Goal: Task Accomplishment & Management: Manage account settings

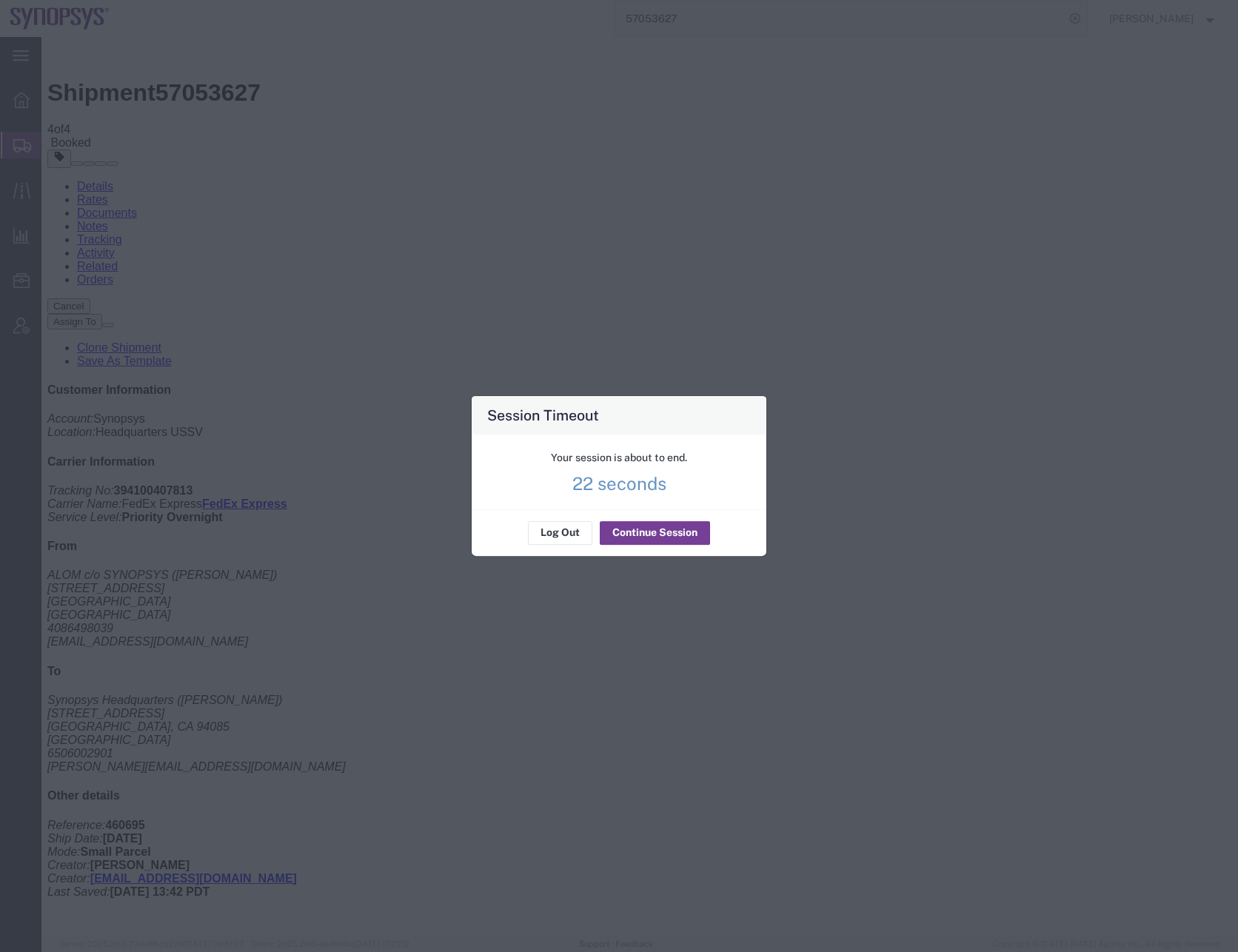
click at [633, 532] on button "Continue Session" at bounding box center [655, 533] width 110 height 24
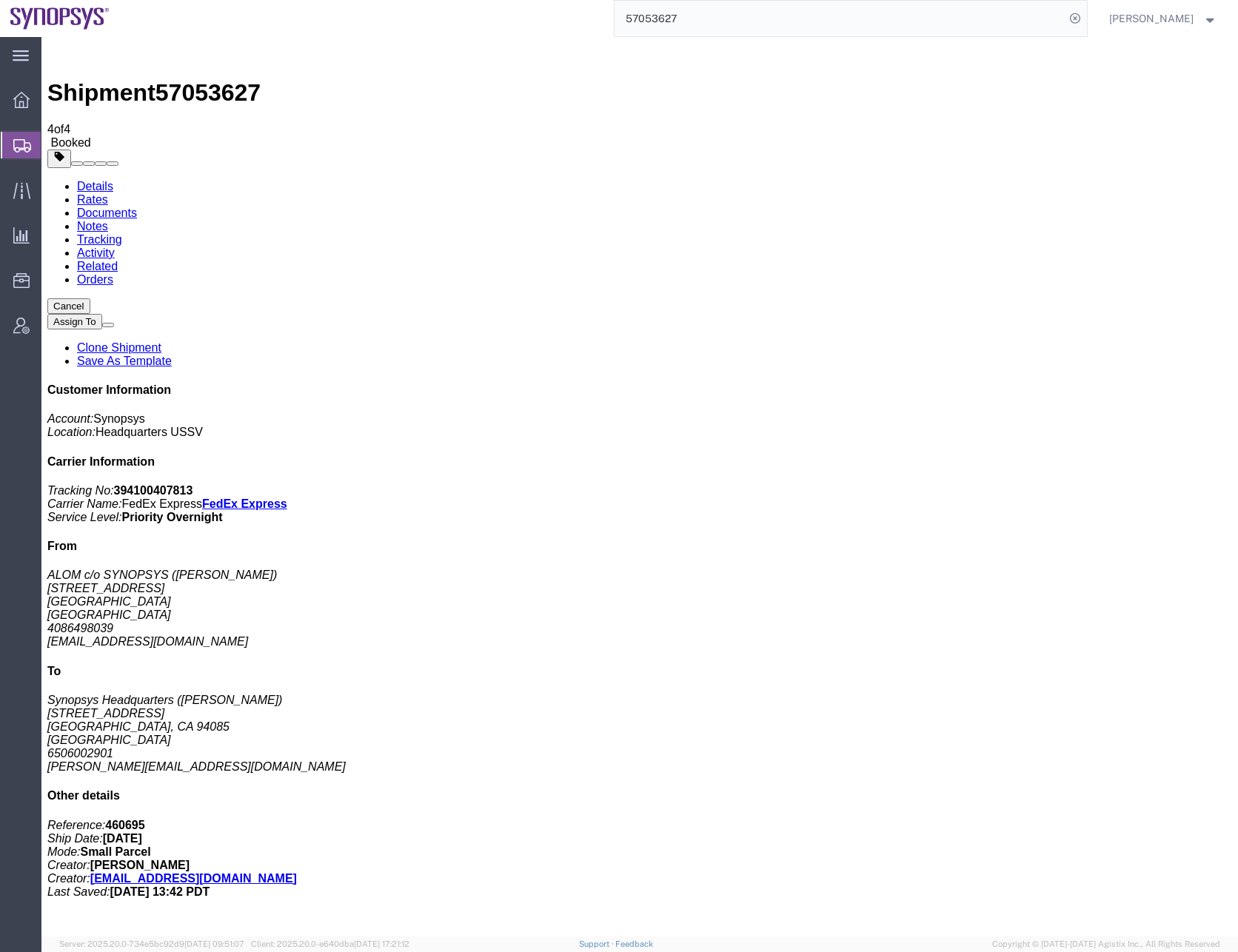
click at [650, 13] on input "57053627" at bounding box center [840, 18] width 451 height 35
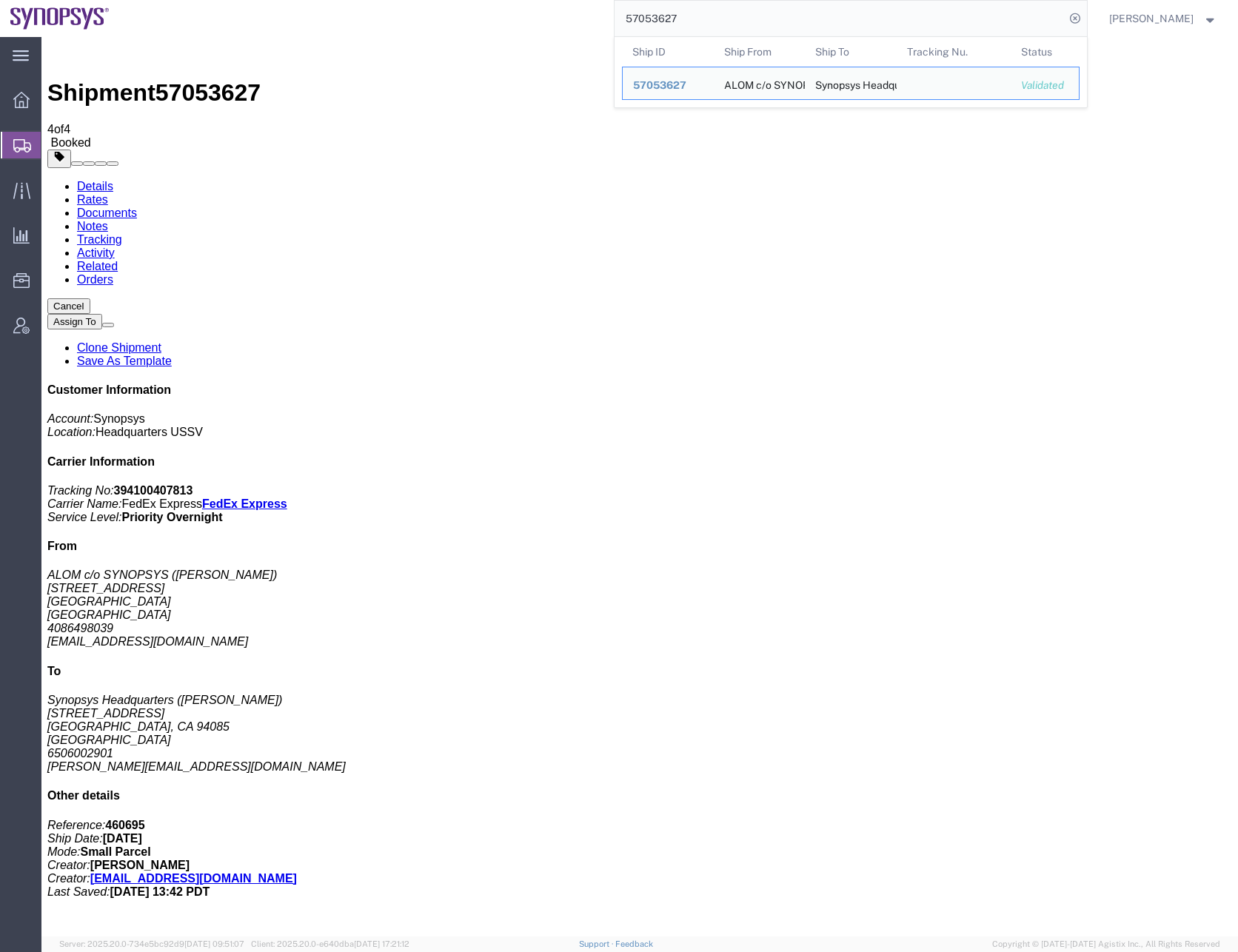
click at [650, 13] on input "57053627" at bounding box center [840, 18] width 451 height 35
paste input "6874863"
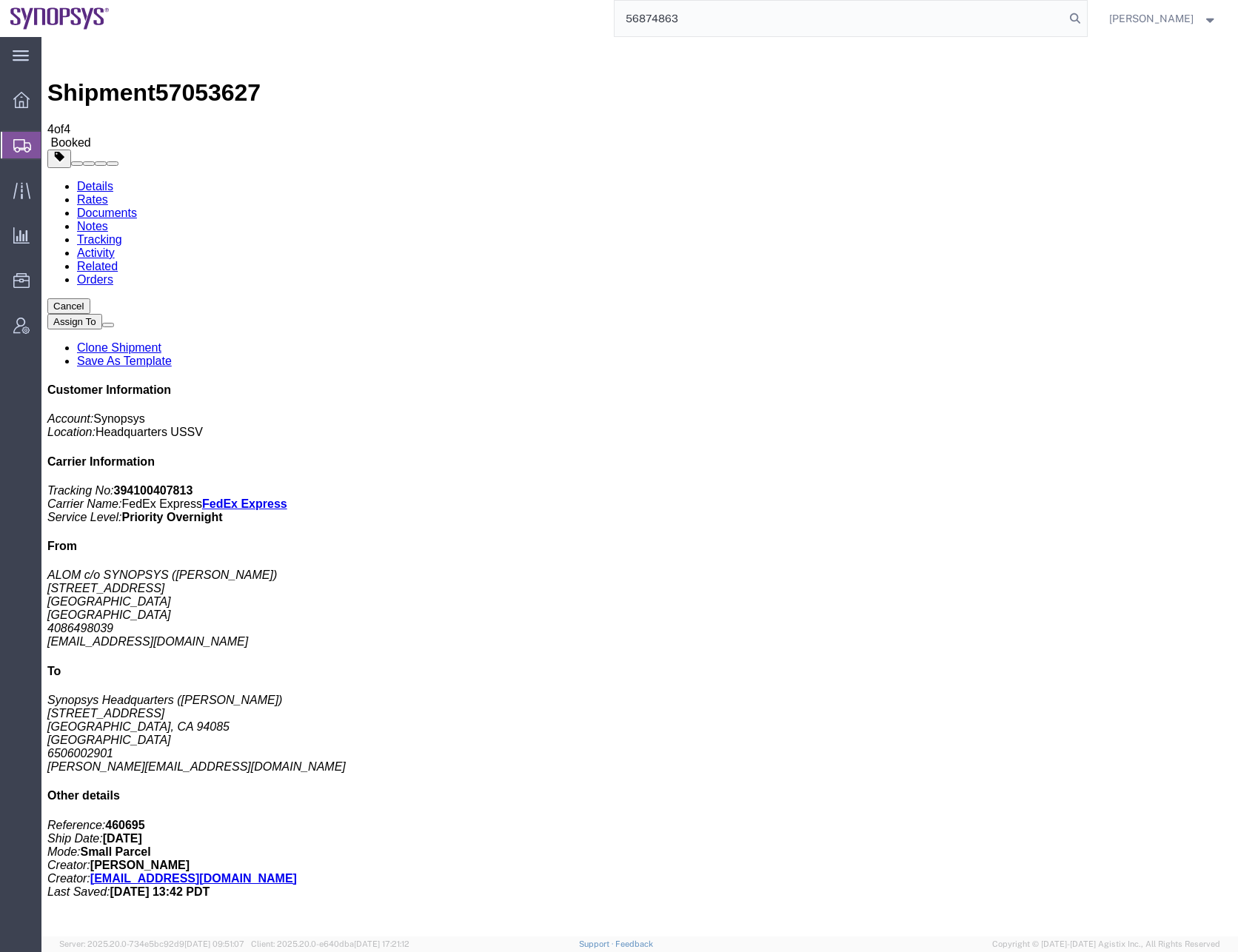
type input "56874863"
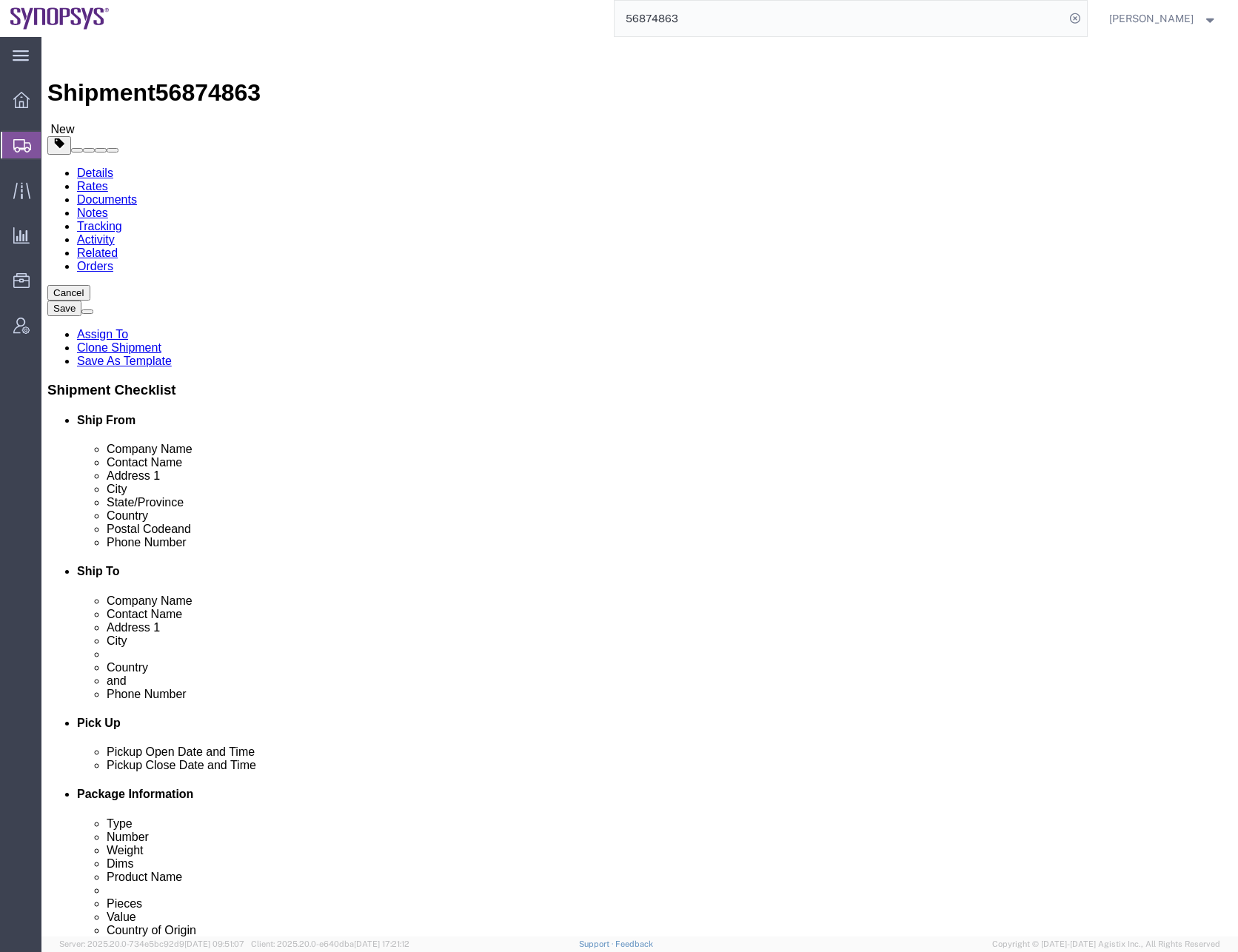
click input "checkbox"
checkbox input "true"
click input "checkbox"
checkbox input "true"
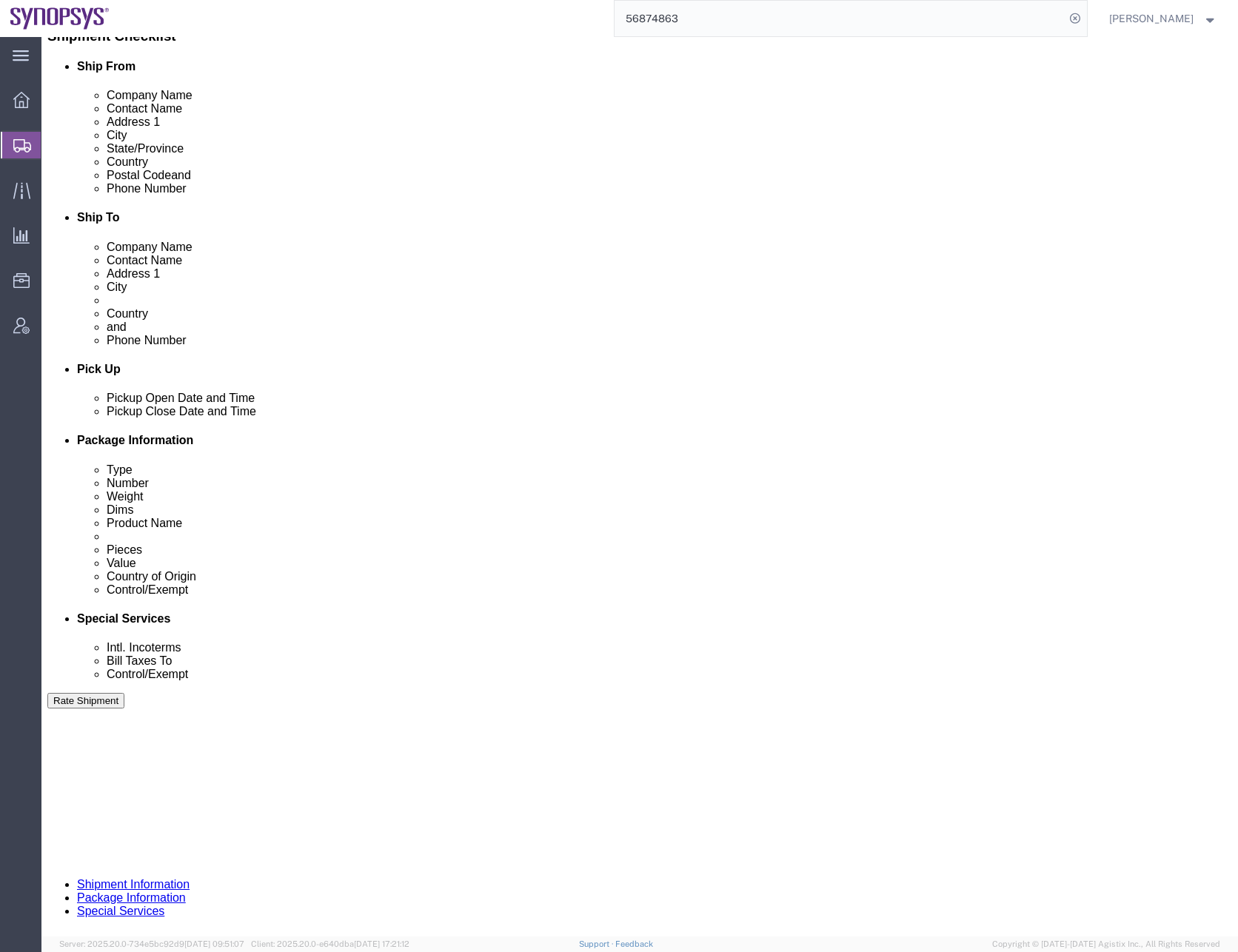
scroll to position [373, 0]
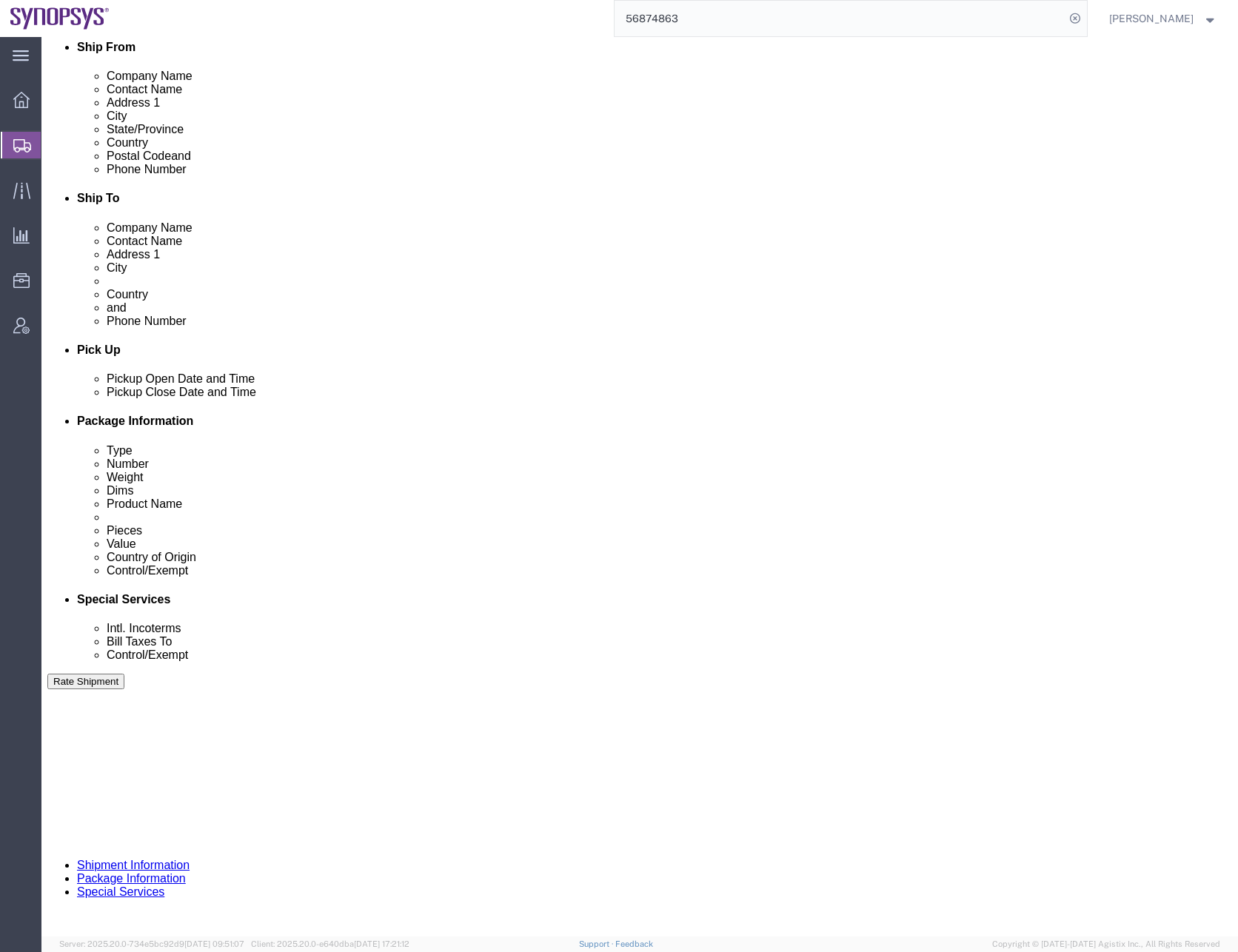
click button "Continue"
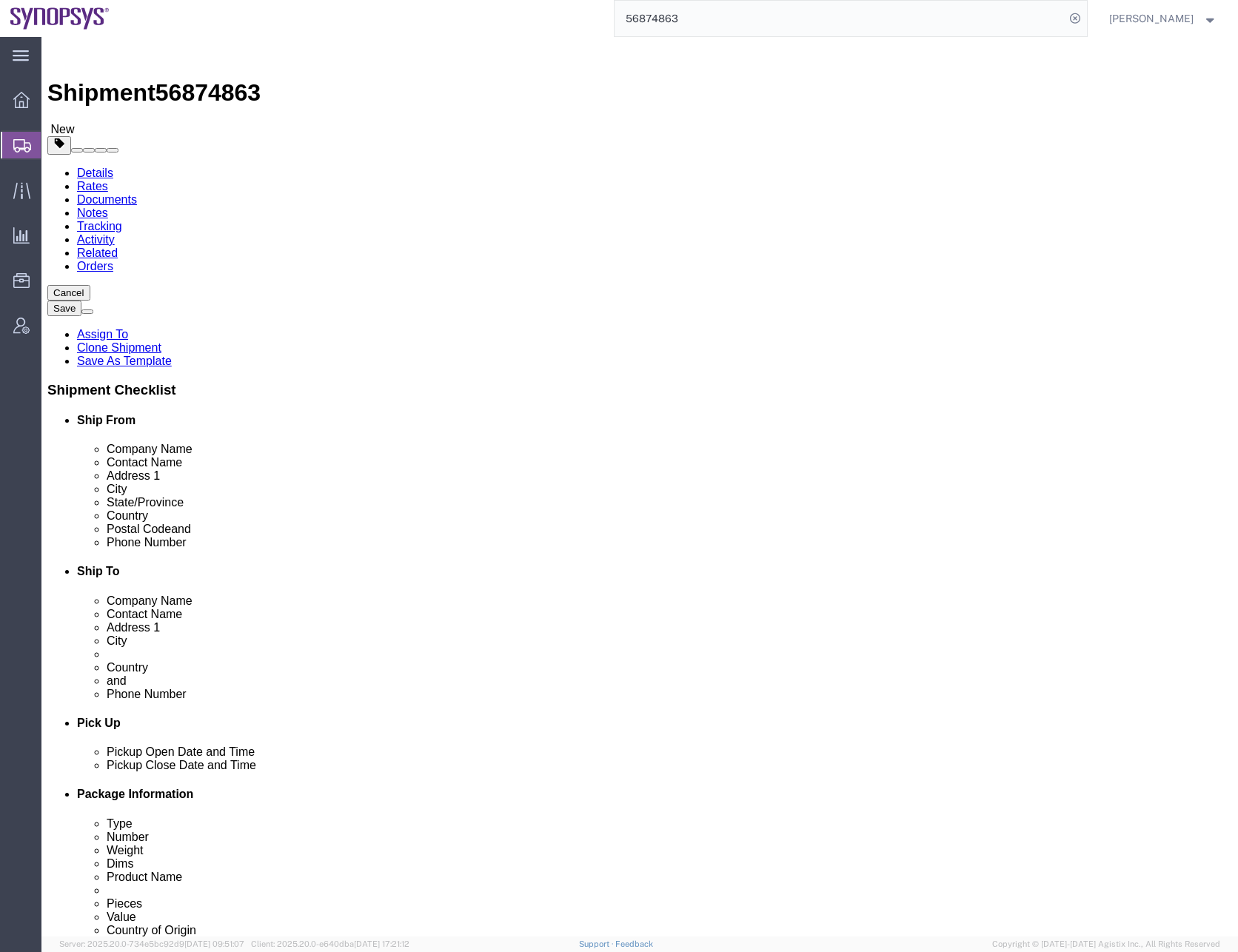
drag, startPoint x: 129, startPoint y: 420, endPoint x: 48, endPoint y: 421, distance: 81.0
click div "Save in commodity library Clone this content Delete this content HW0969-000"
copy div "Save in commodity library Clone this content Delete this content HW0969-000"
click div "Previous Continue"
click div "Pieces: 6.00 Each Total value: 358891.38 USD"
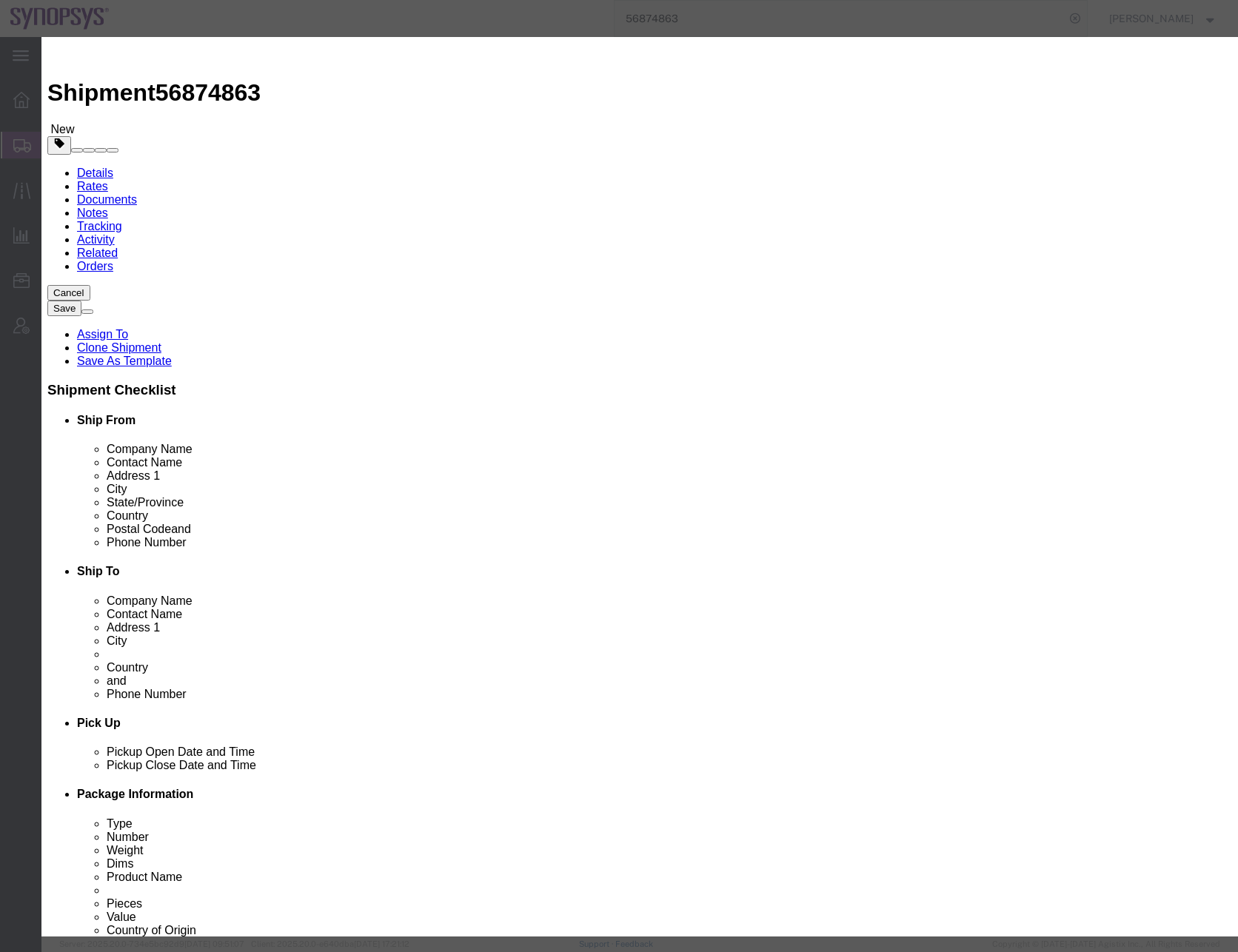
click button "Save & Close"
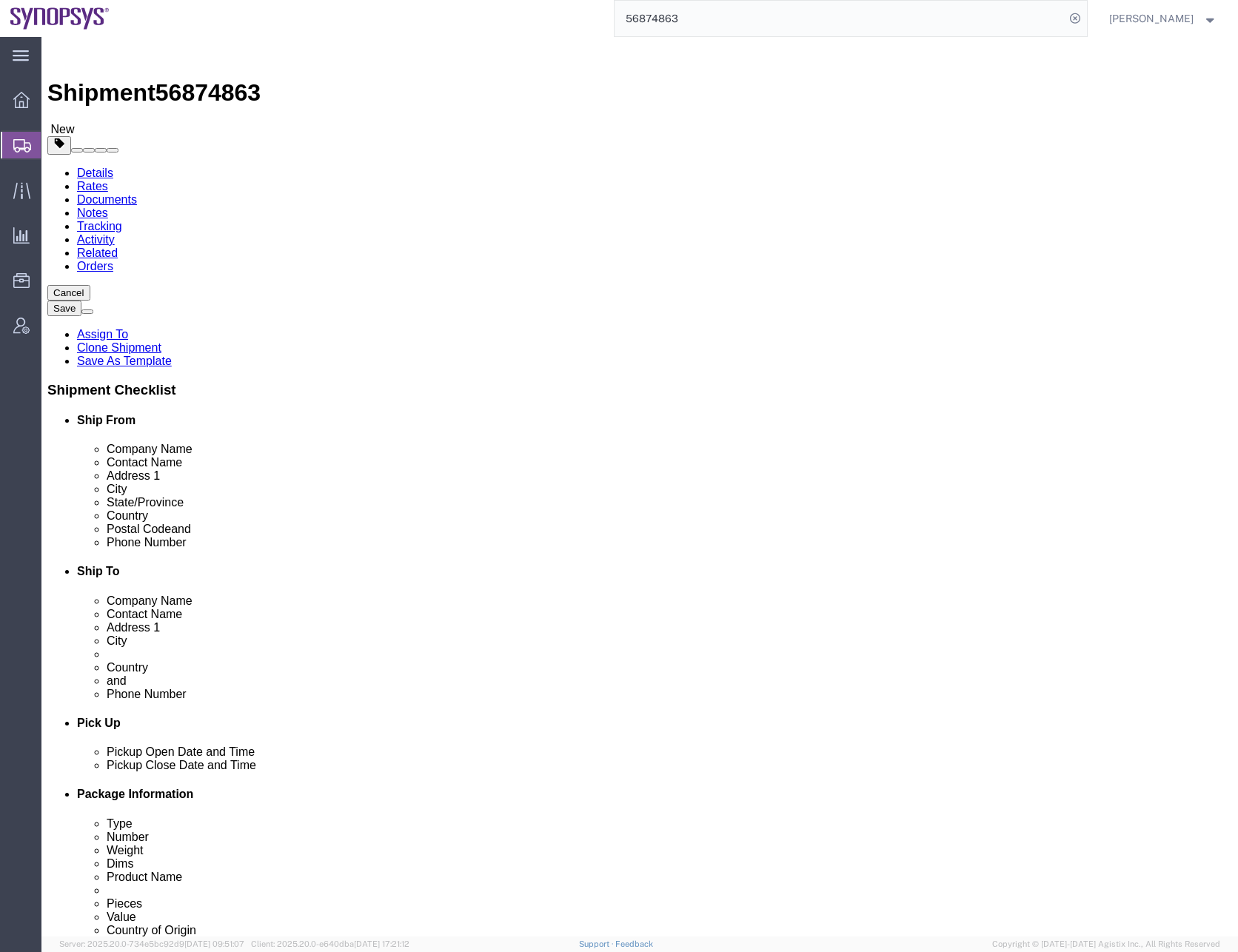
click input "6"
type input "258"
click div "Shipment Information Package Information Special Services"
click dd "358891.38 USD"
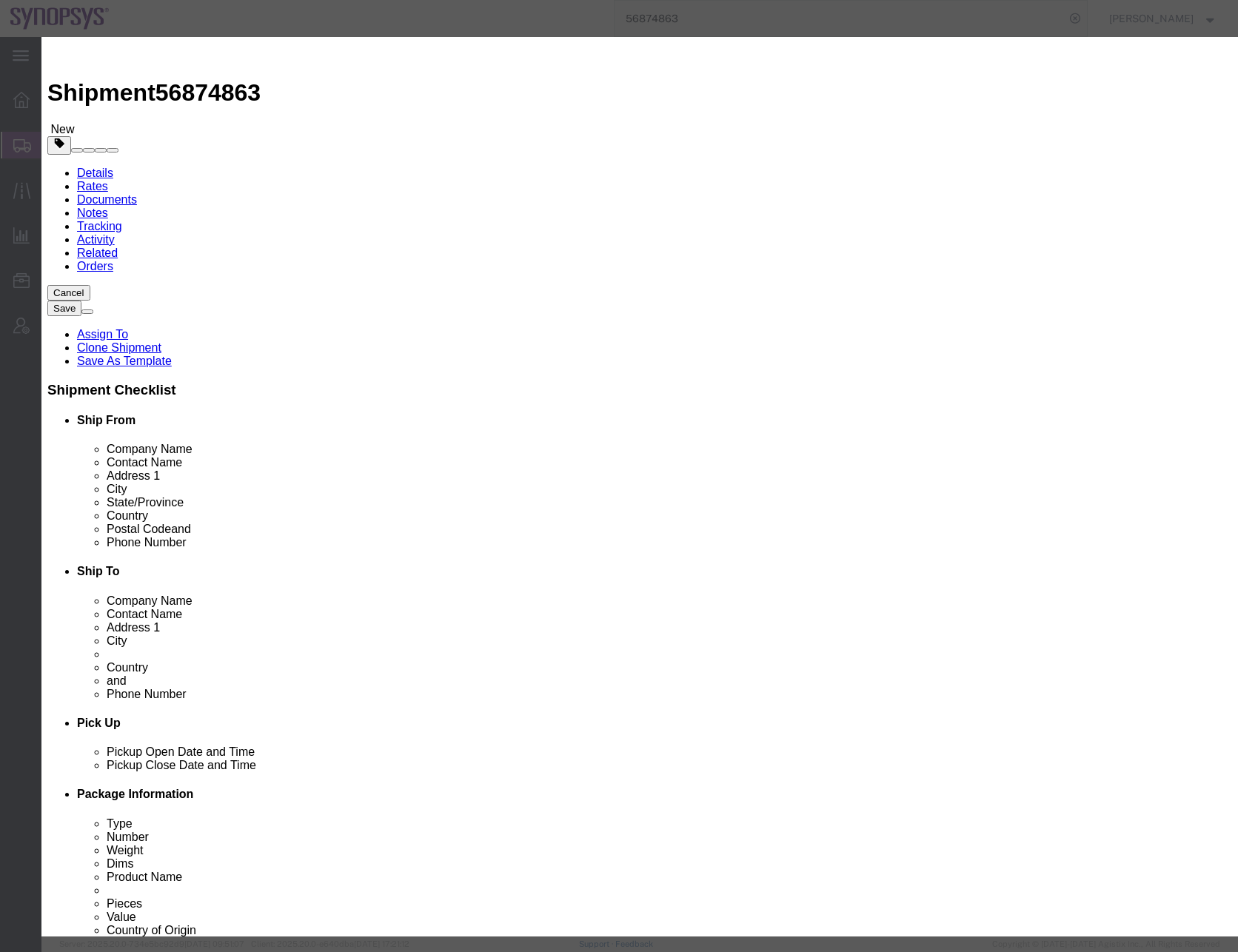
click select "Select 50 55 60 65 70 85 92.5 100 125 175 250 300 400"
select select "50"
click select "Select 50 55 60 65 70 85 92.5 100 125 175 250 300 400"
click button "Save & Close"
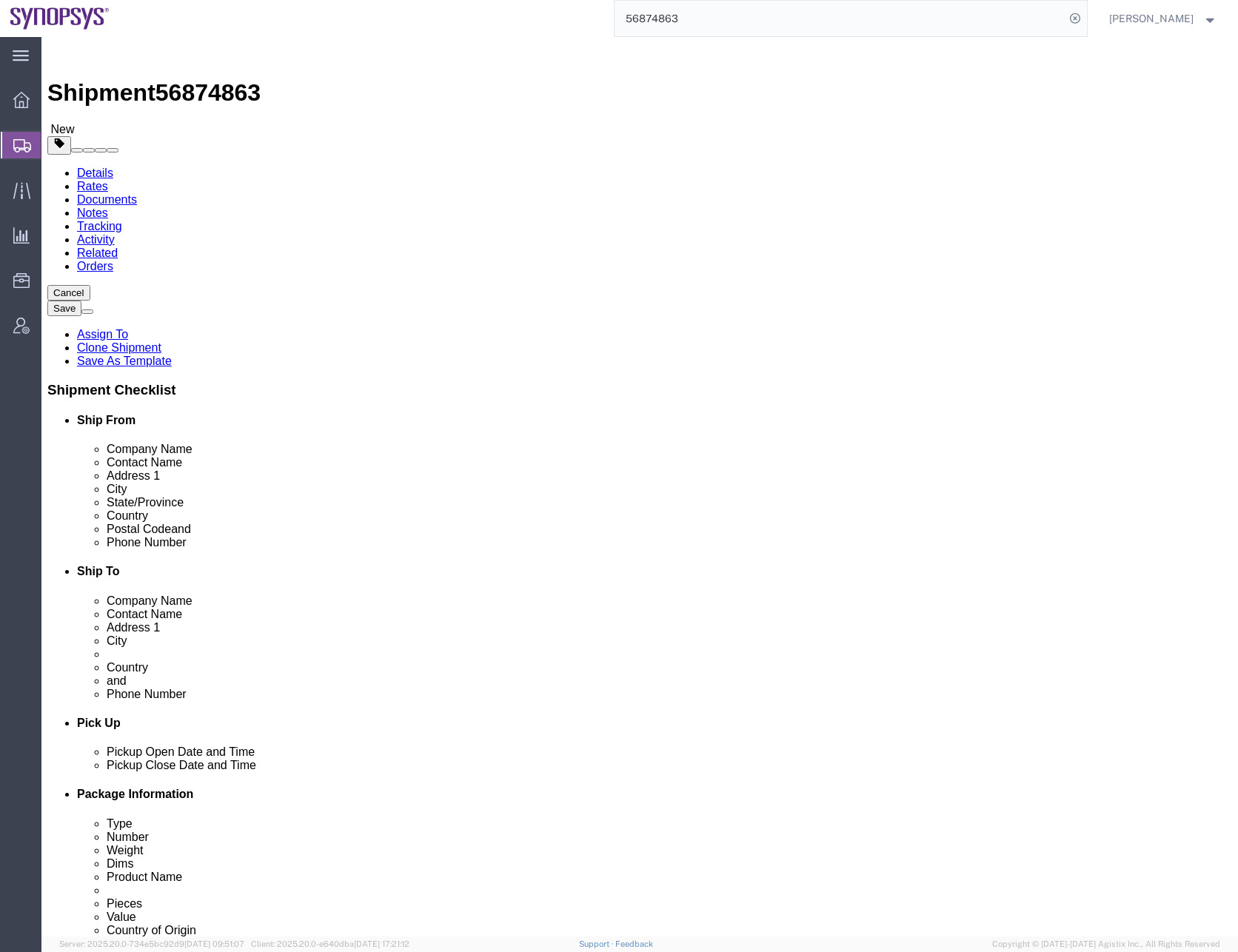
click button "Continue"
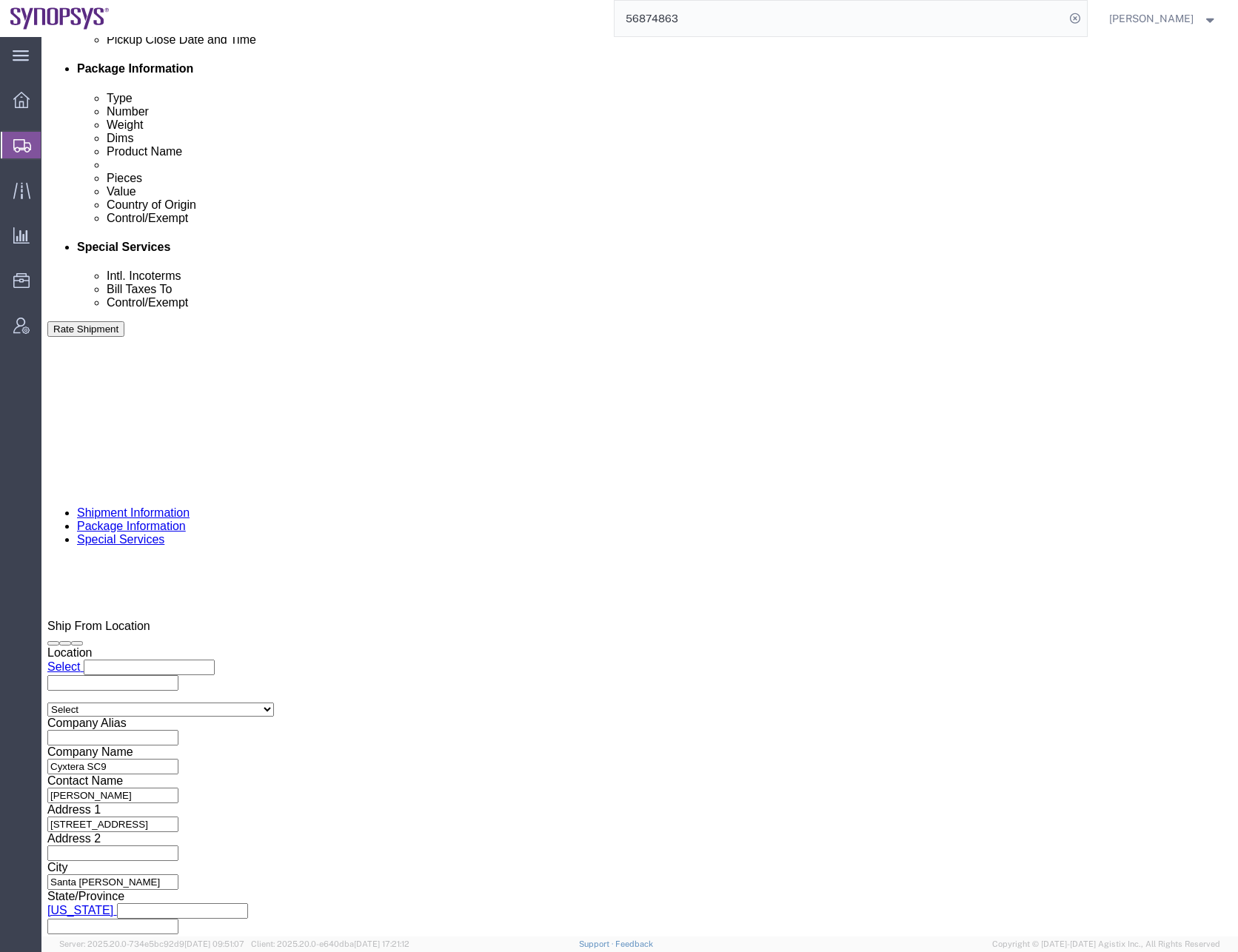
scroll to position [740, 0]
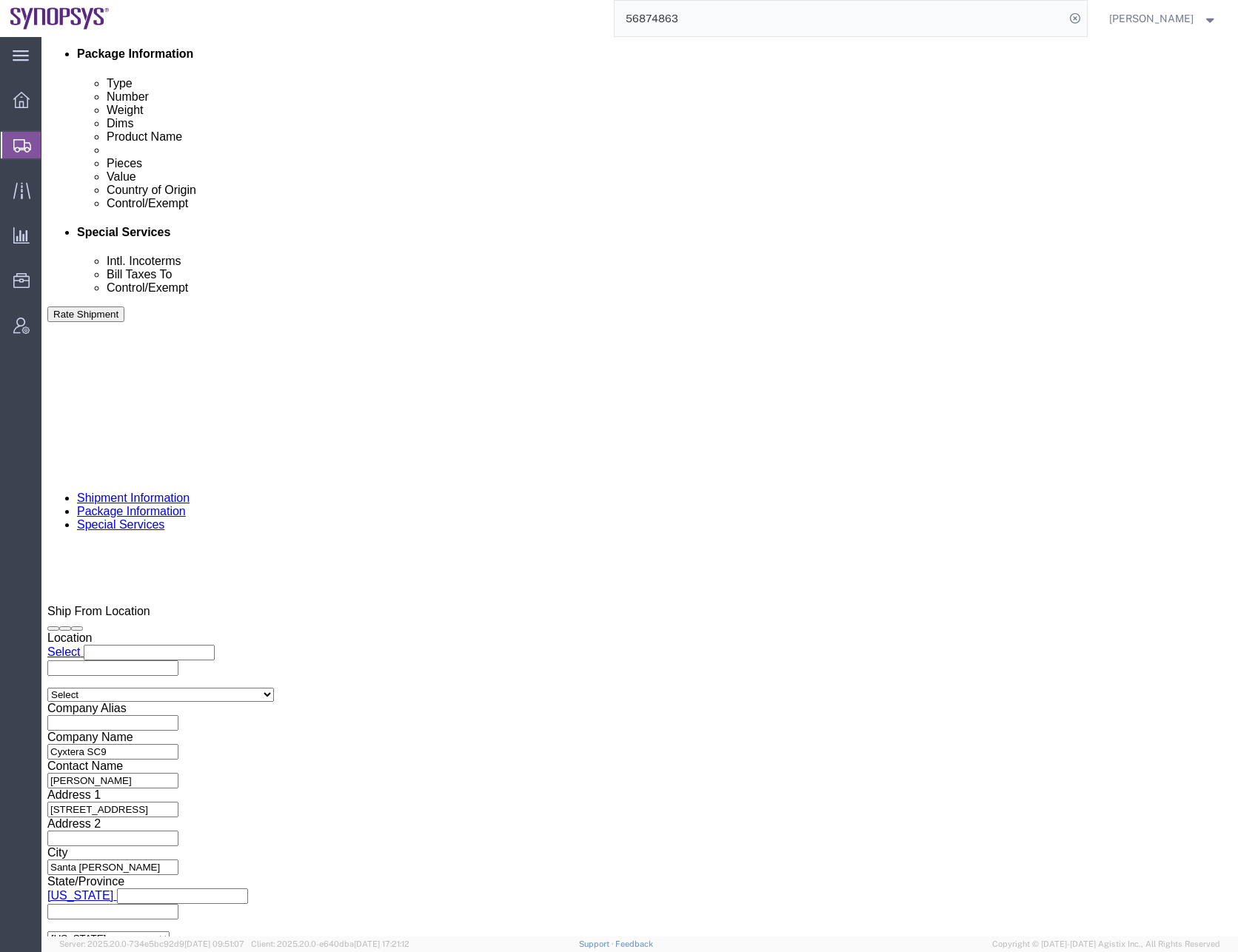
click ul "[EMAIL_ADDRESS][DOMAIN_NAME]"
type input "[EMAIL_ADDRESS][DOMAIN_NAME]"
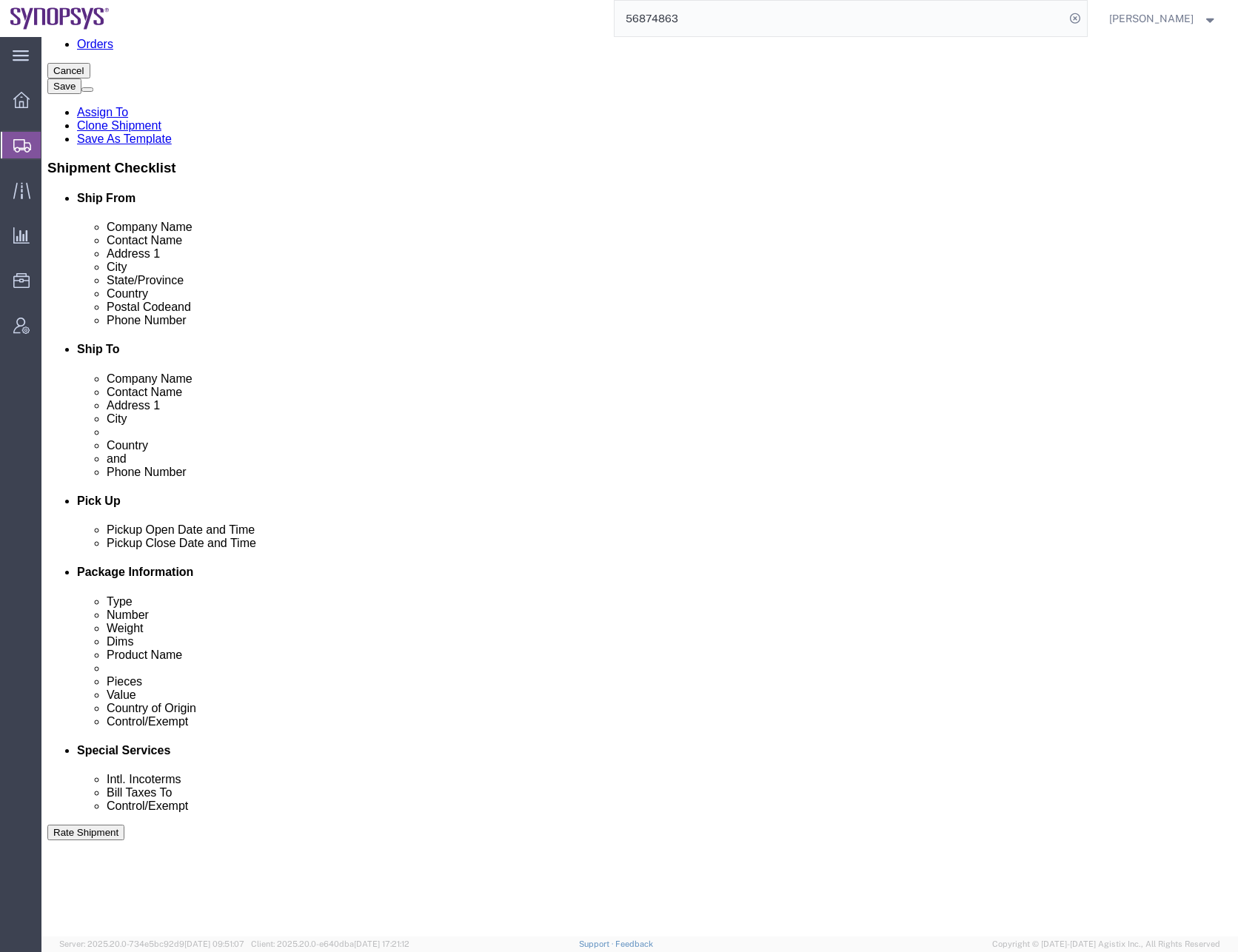
scroll to position [0, 0]
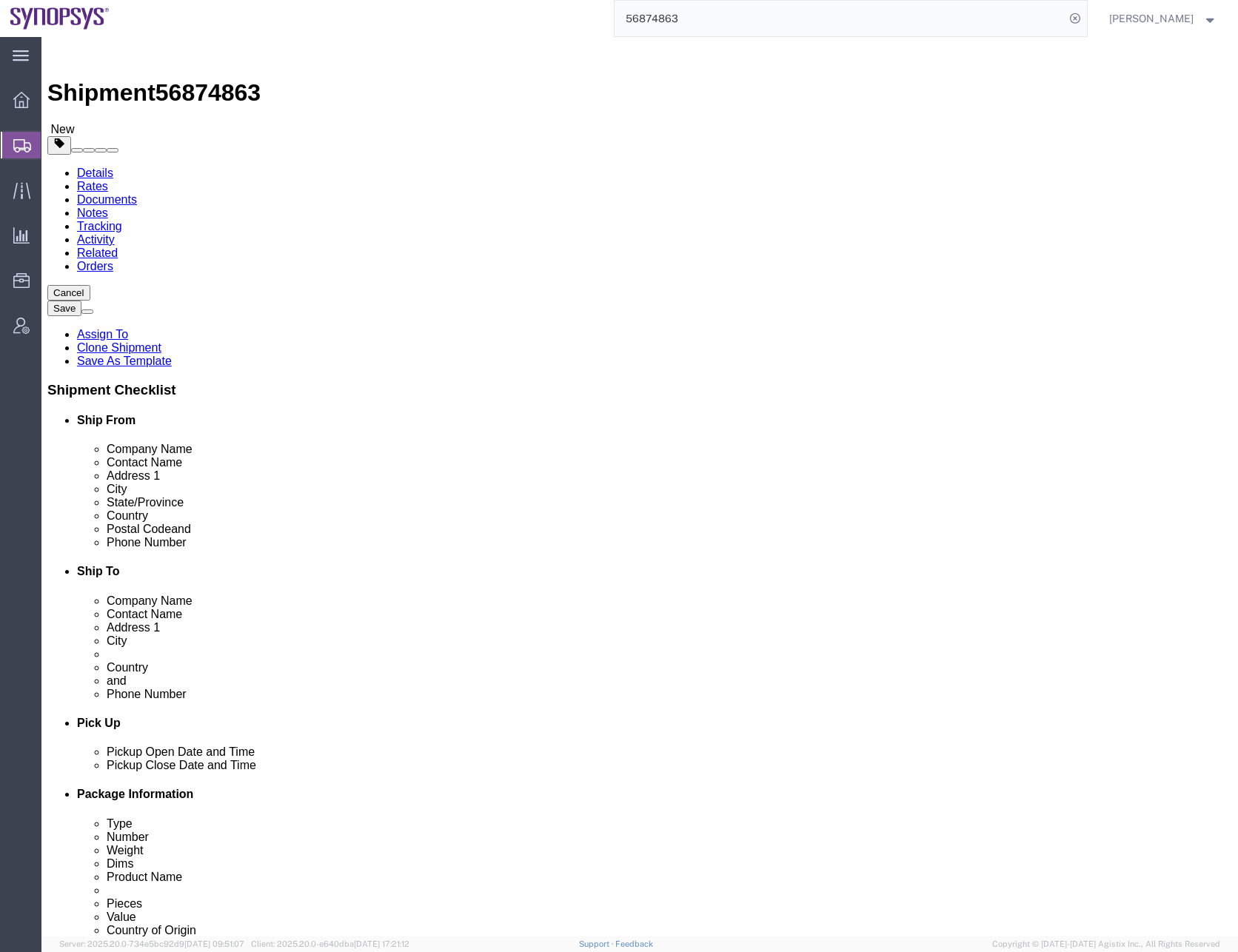
click textarea
paste textarea "SC9 dock open [PHONE_NUMBER]"
type textarea "SC9 dock open [PHONE_NUMBER]"
click div "Instructions"
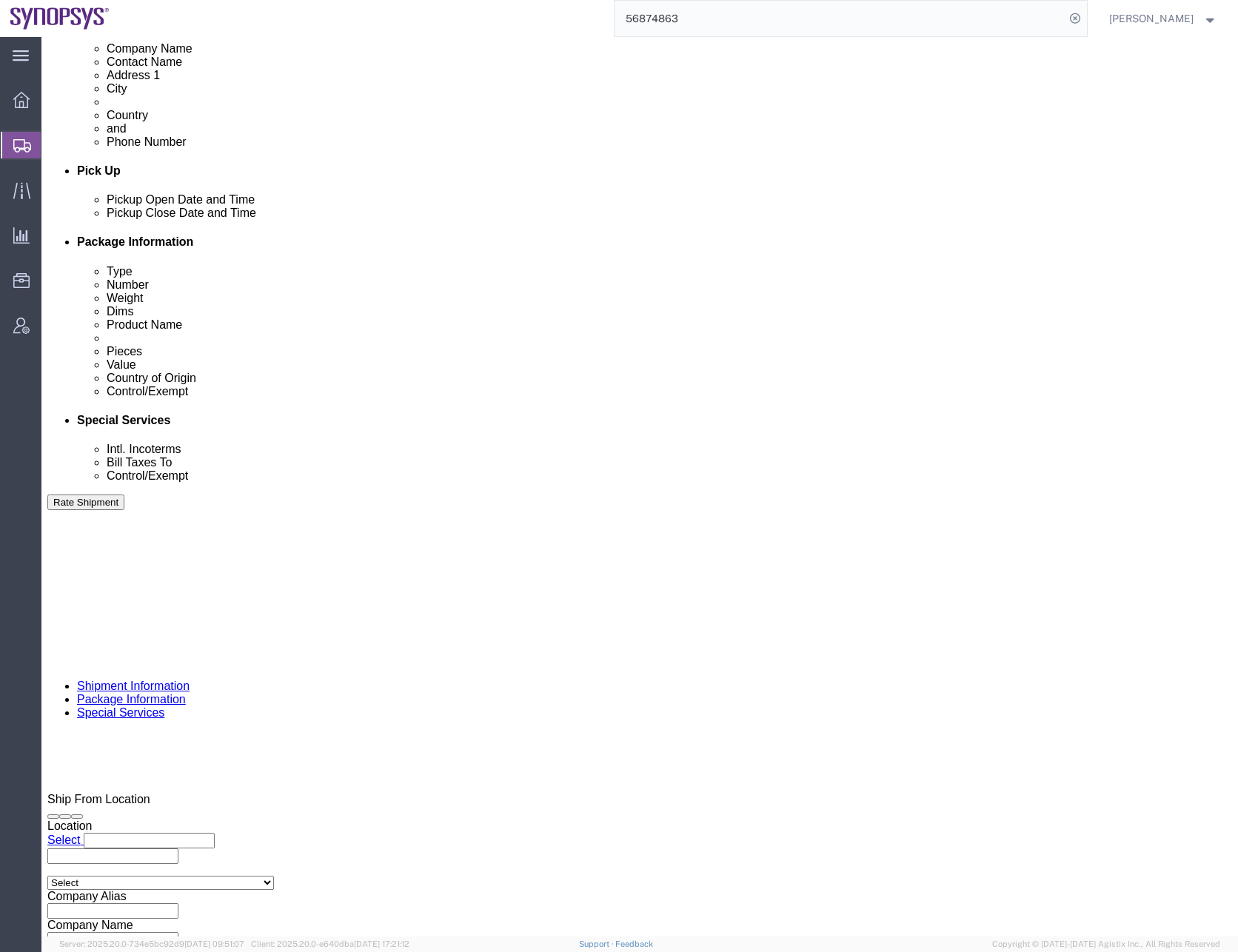
scroll to position [814, 0]
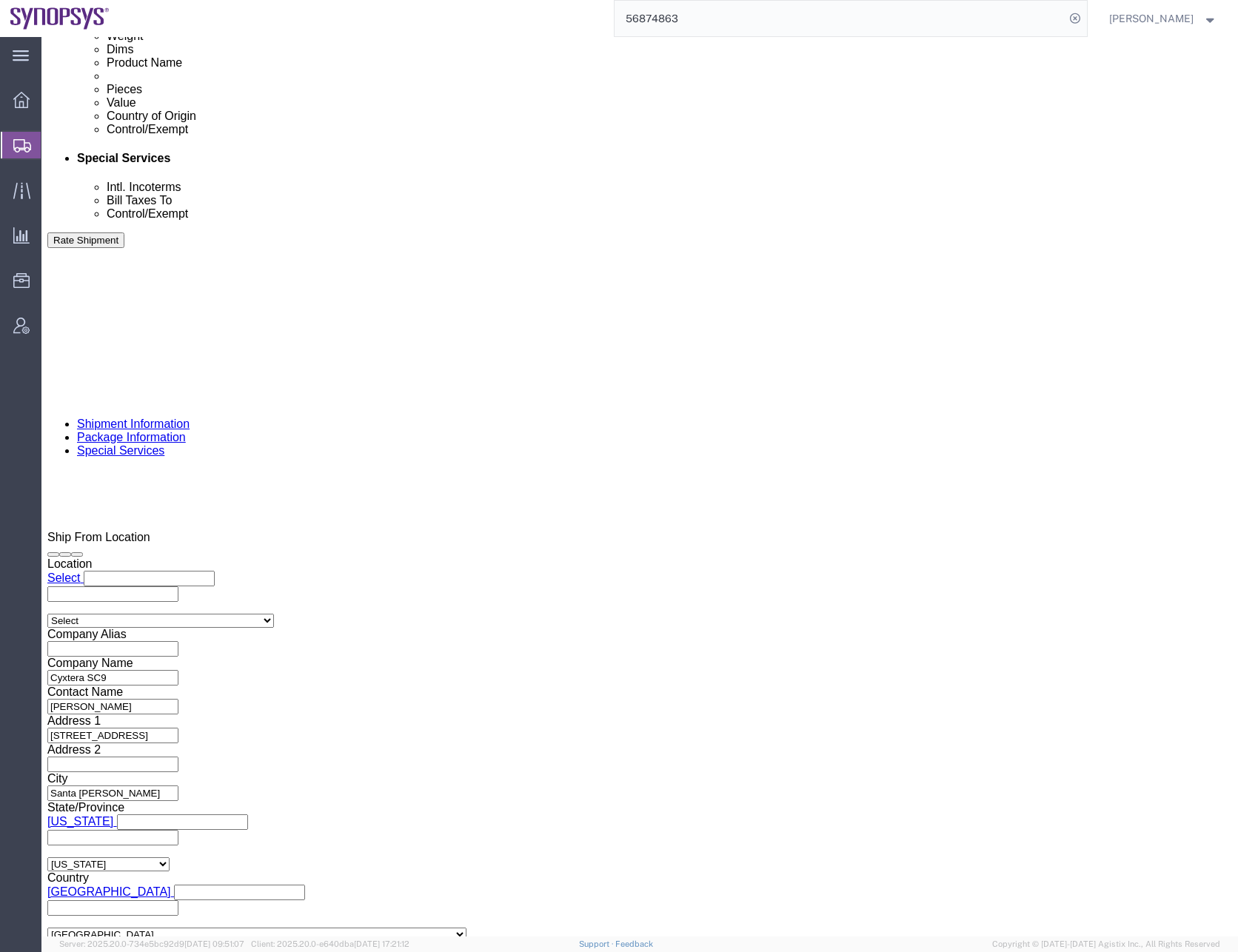
click input "text"
type input "[PERSON_NAME][EMAIL_ADDRESS][DOMAIN_NAME]"
click div "To [EMAIL_ADDRESS][DOMAIN_NAME] [EMAIL_ADDRESS][DOMAIN_NAME] (new) [PERSON_NAME…"
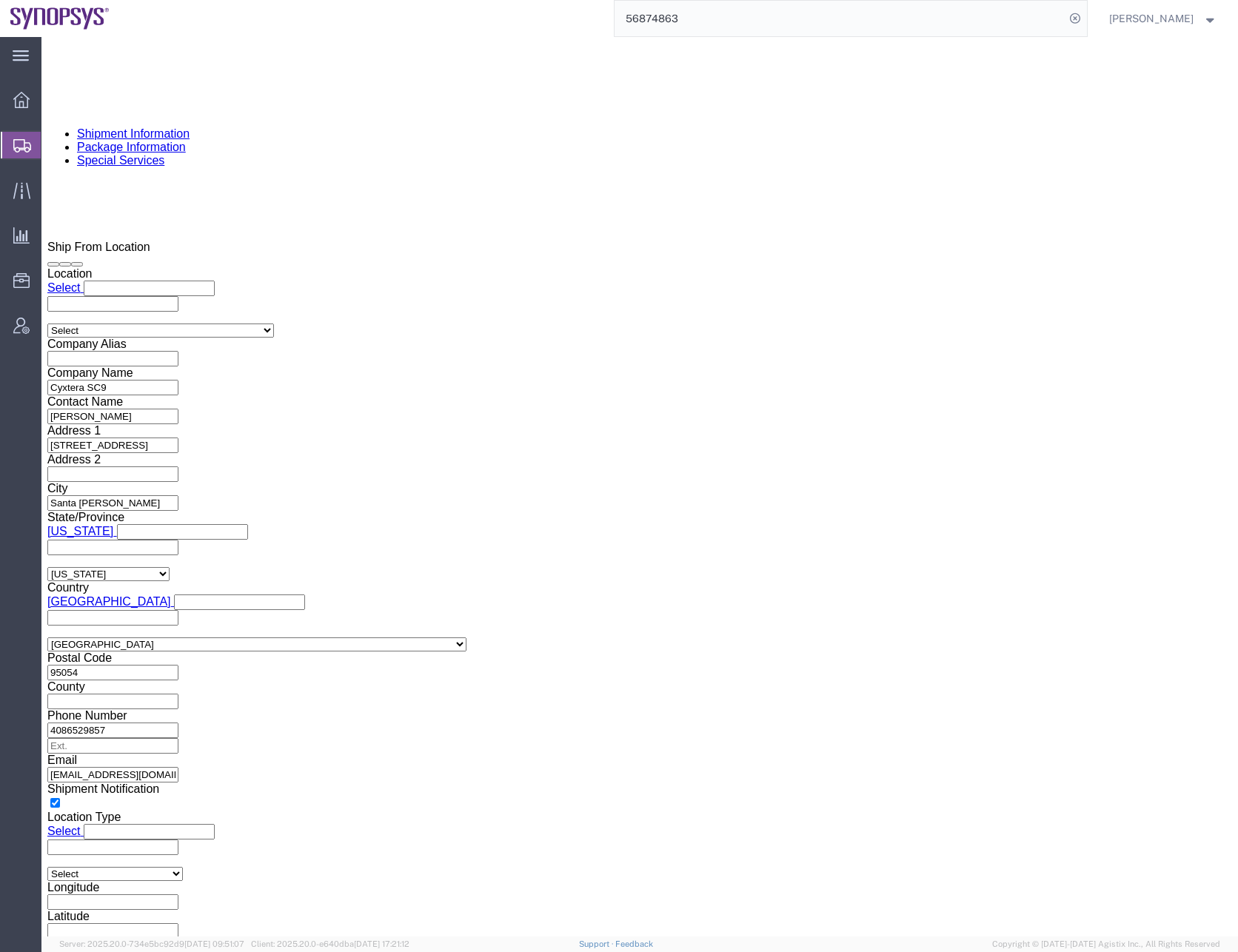
scroll to position [1110, 0]
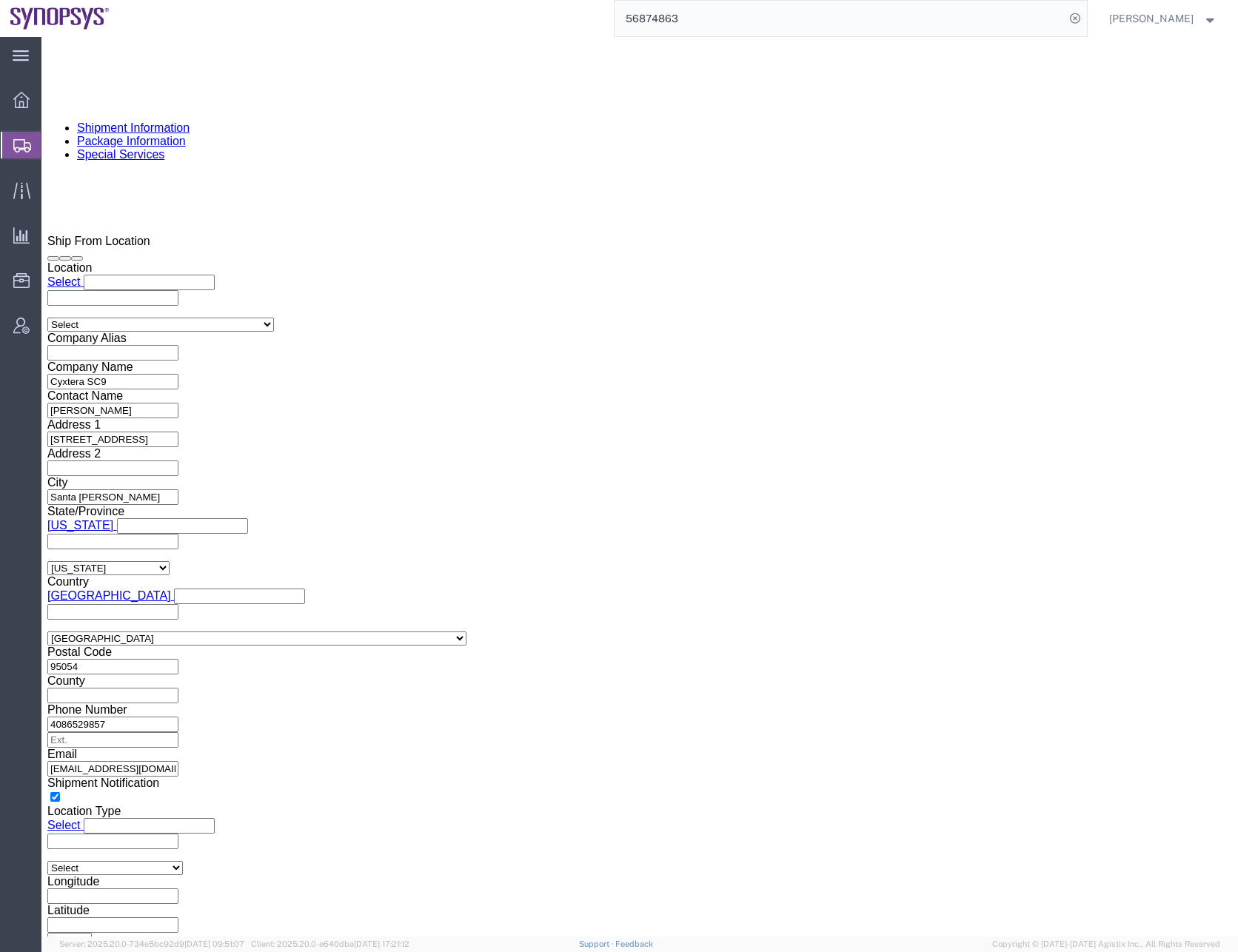
click select "Select ATF BIS DEA EPA FDA FTR ITAR OFAC Other (OPA)"
select select "BIS"
click select "Select ATF BIS DEA EPA FDA FTR ITAR OFAC Other (OPA)"
click select "Select AGR-Agricultural APP-Computers APR-Additional Permissive Exports AVS-Air…"
select select "NLR"
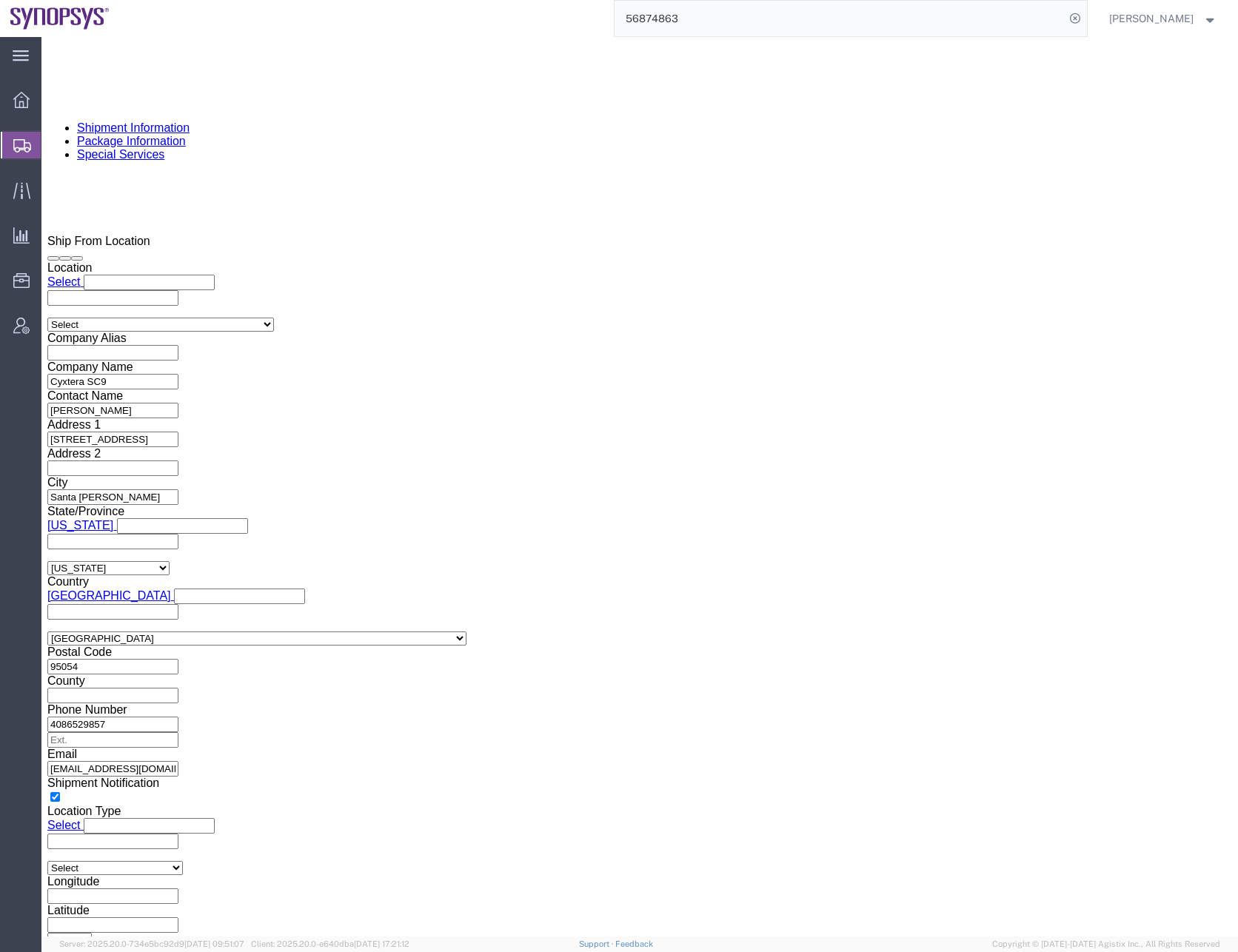
click select "Select AGR-Agricultural APP-Computers APR-Additional Permissive Exports AVS-Air…"
click select "Select AES-Direct EEI Carrier File EEI EEI Exempt"
select select "CFIL"
click select "Select AES-Direct EEI Carrier File EEI EEI Exempt"
click div "Control/Exempt Select ATF BIS DEA EPA FDA FTR ITAR OFAC Other (OPA) Lic./Ex. Co…"
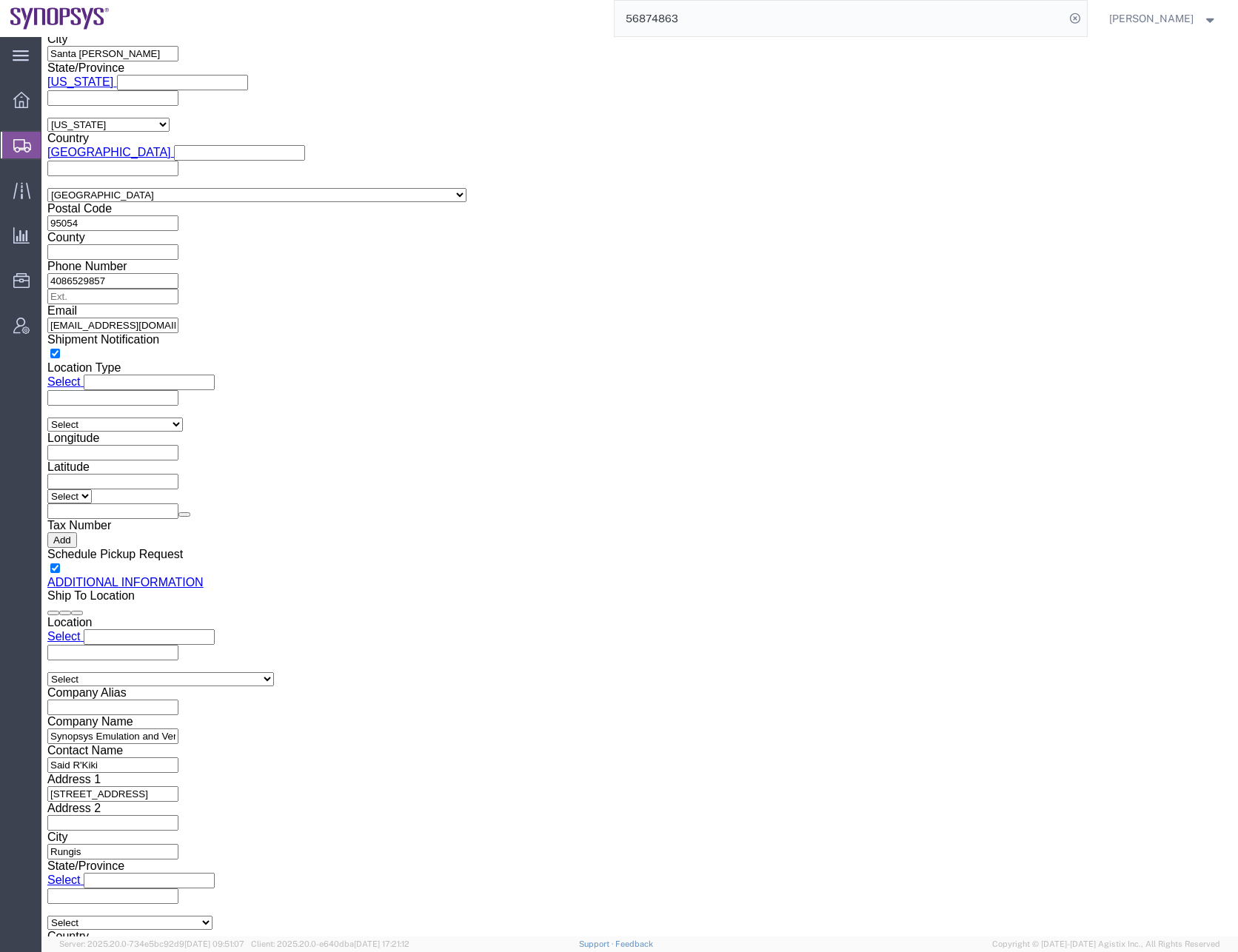
scroll to position [1555, 0]
type input "rung"
click input "text"
click input "said R'Kiki"
type input "Said R'Kiki"
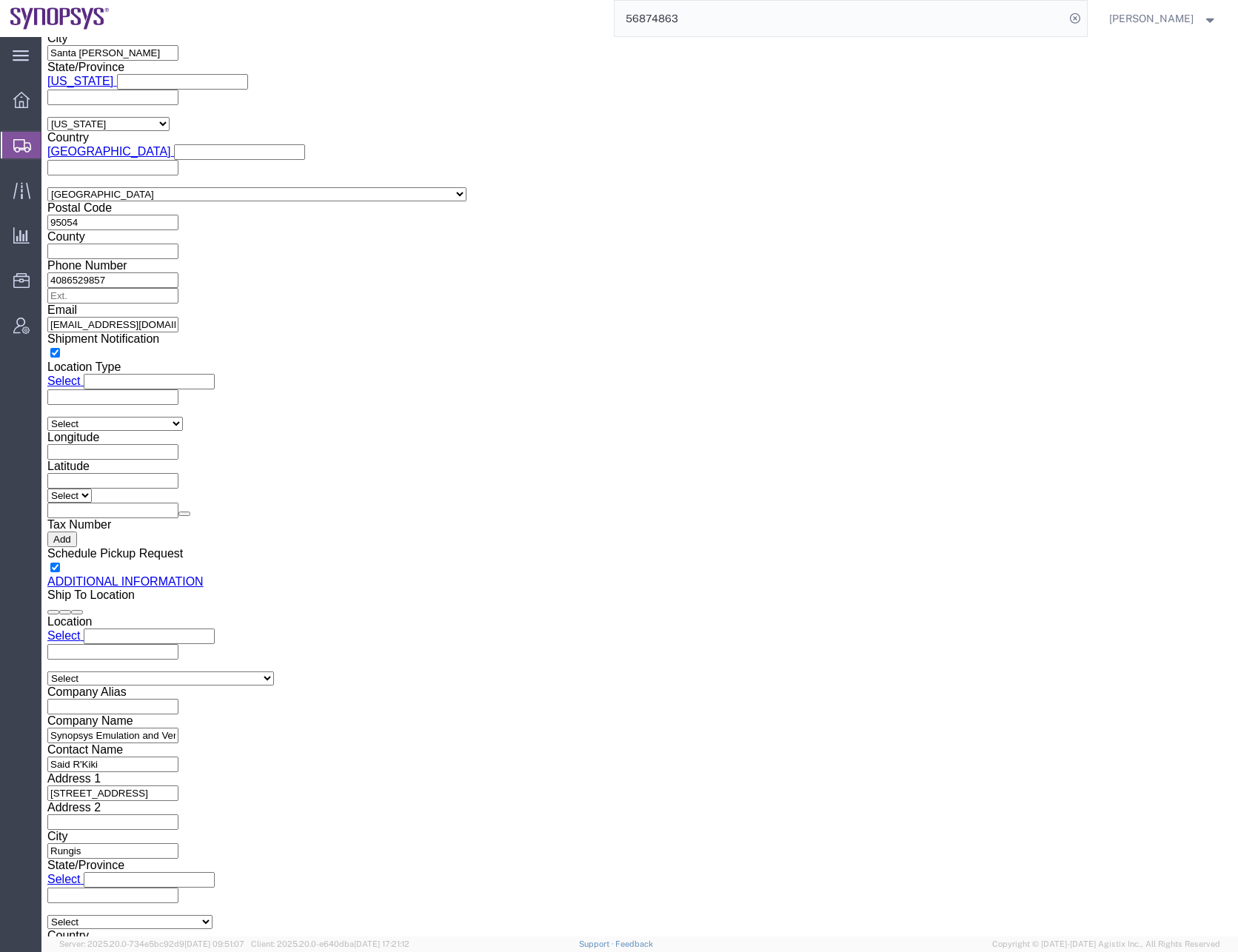
click input "text"
paste input "[PHONE_NUMBER]"
click input "[PHONE_NUMBER]"
type input "33763553836"
click div "Sold To"
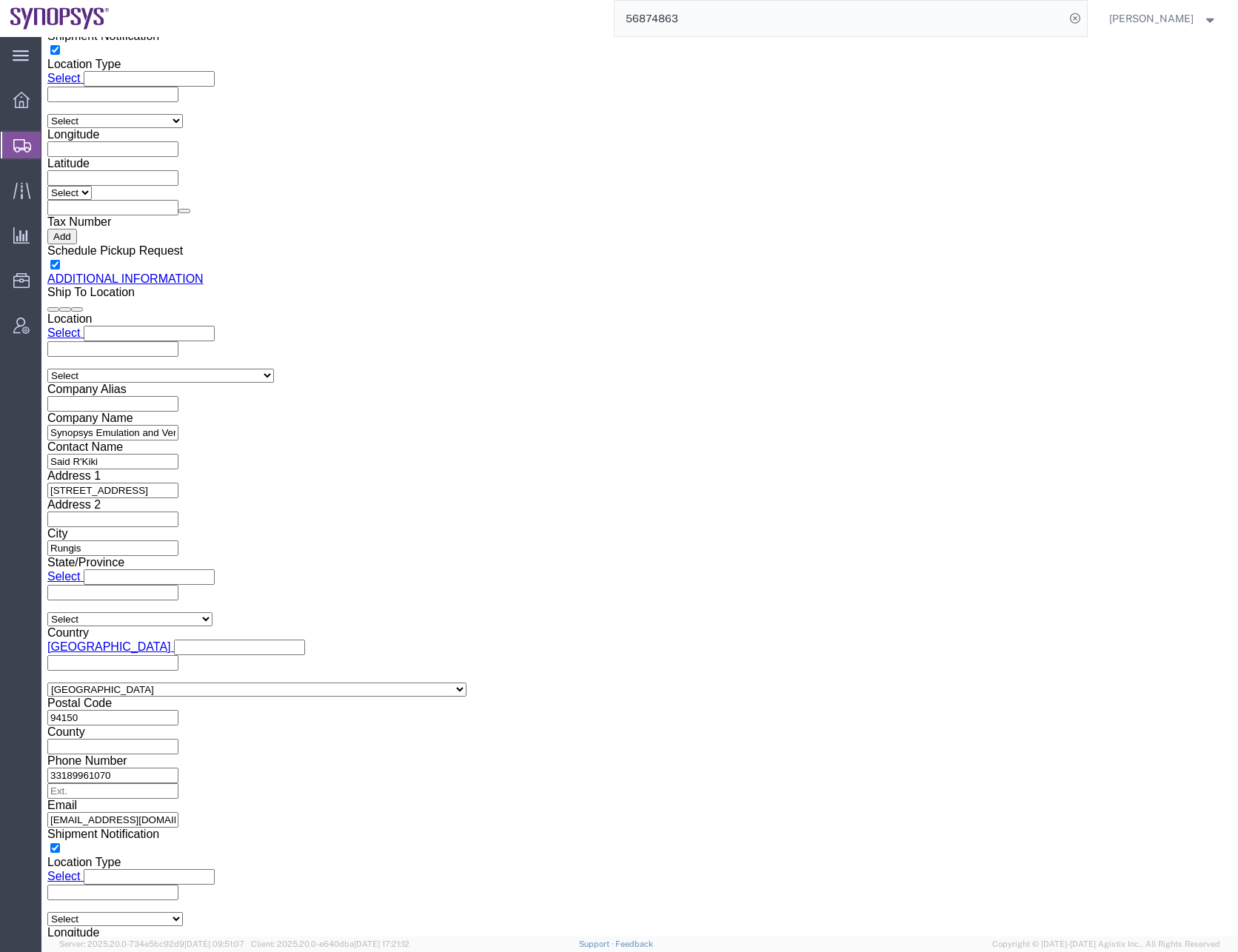
scroll to position [1999, 0]
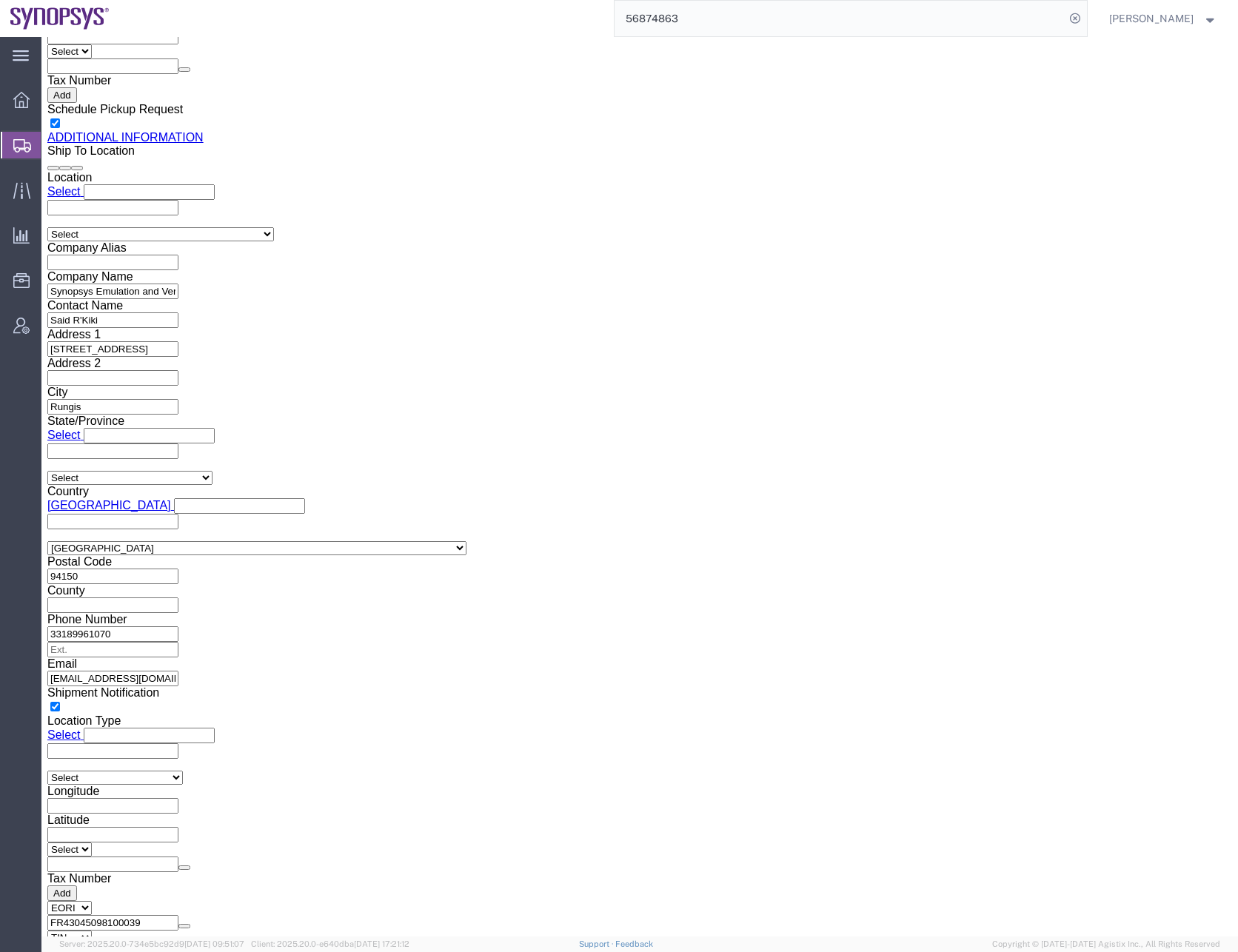
select select "CA"
click input "Phone Number"
type input "6505845000"
click button "Save"
click div "Cancel Save Assign To Clone Shipment Save As Template Shipment Checklist Ship F…"
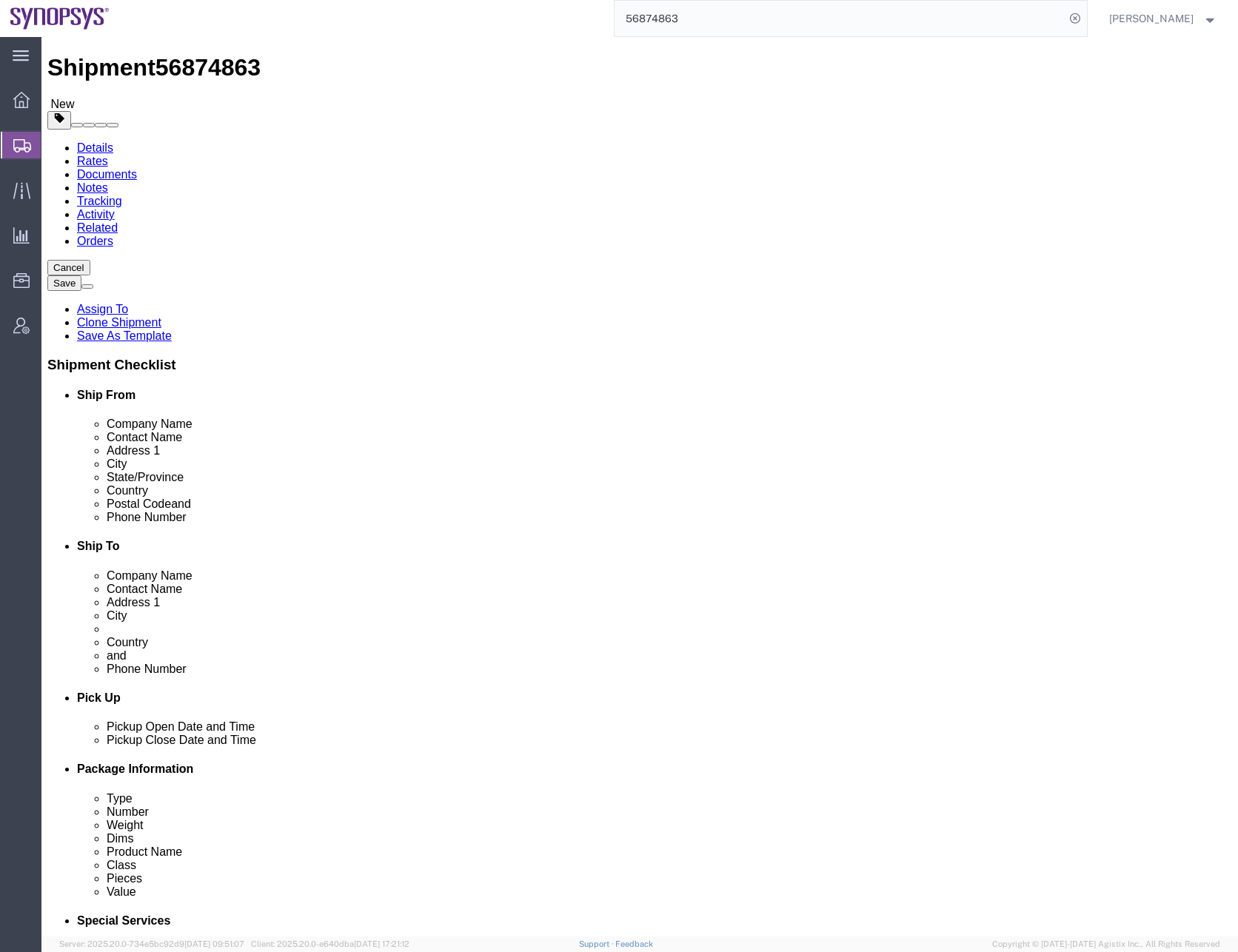
scroll to position [0, 0]
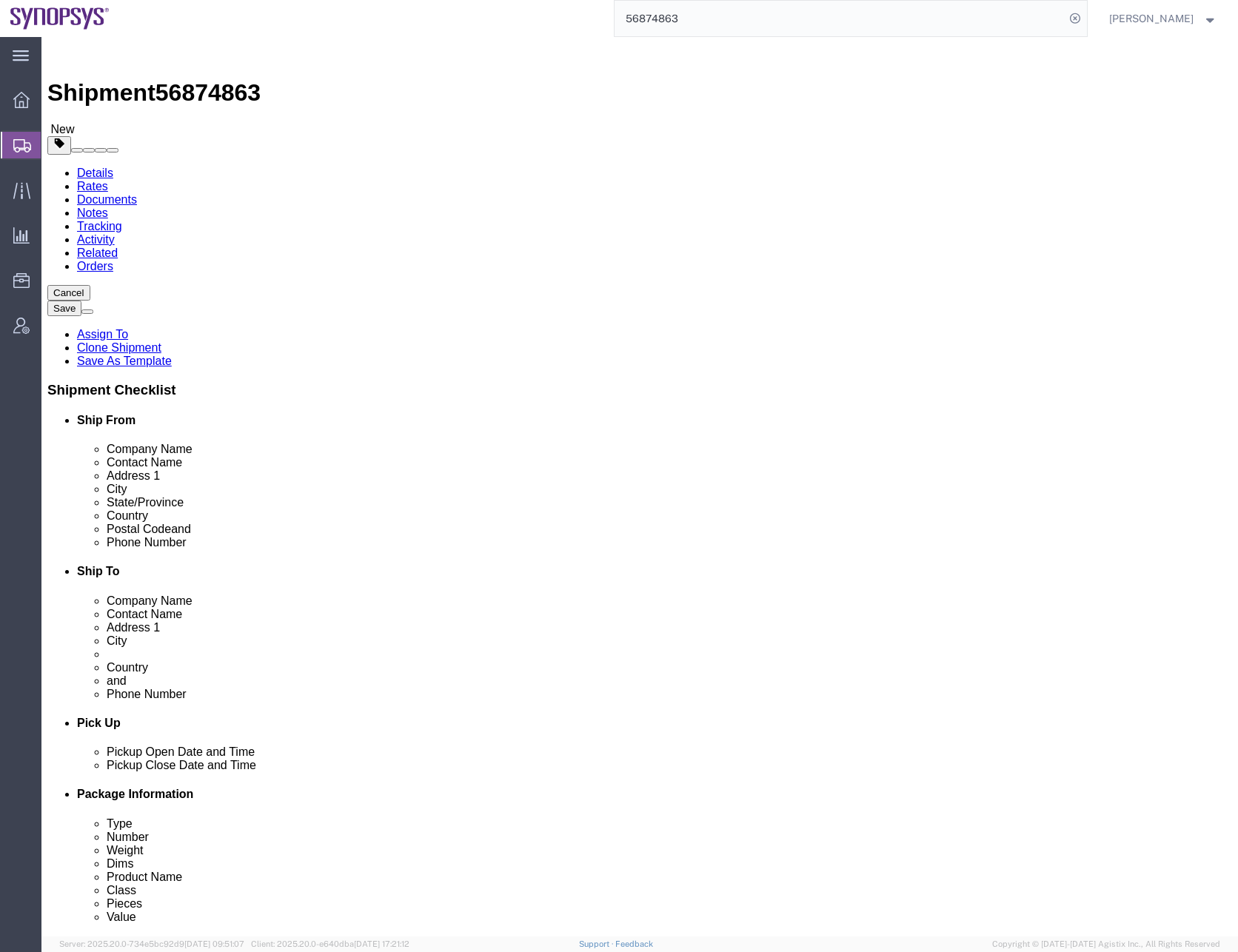
click icon
click dd "6.00 Each"
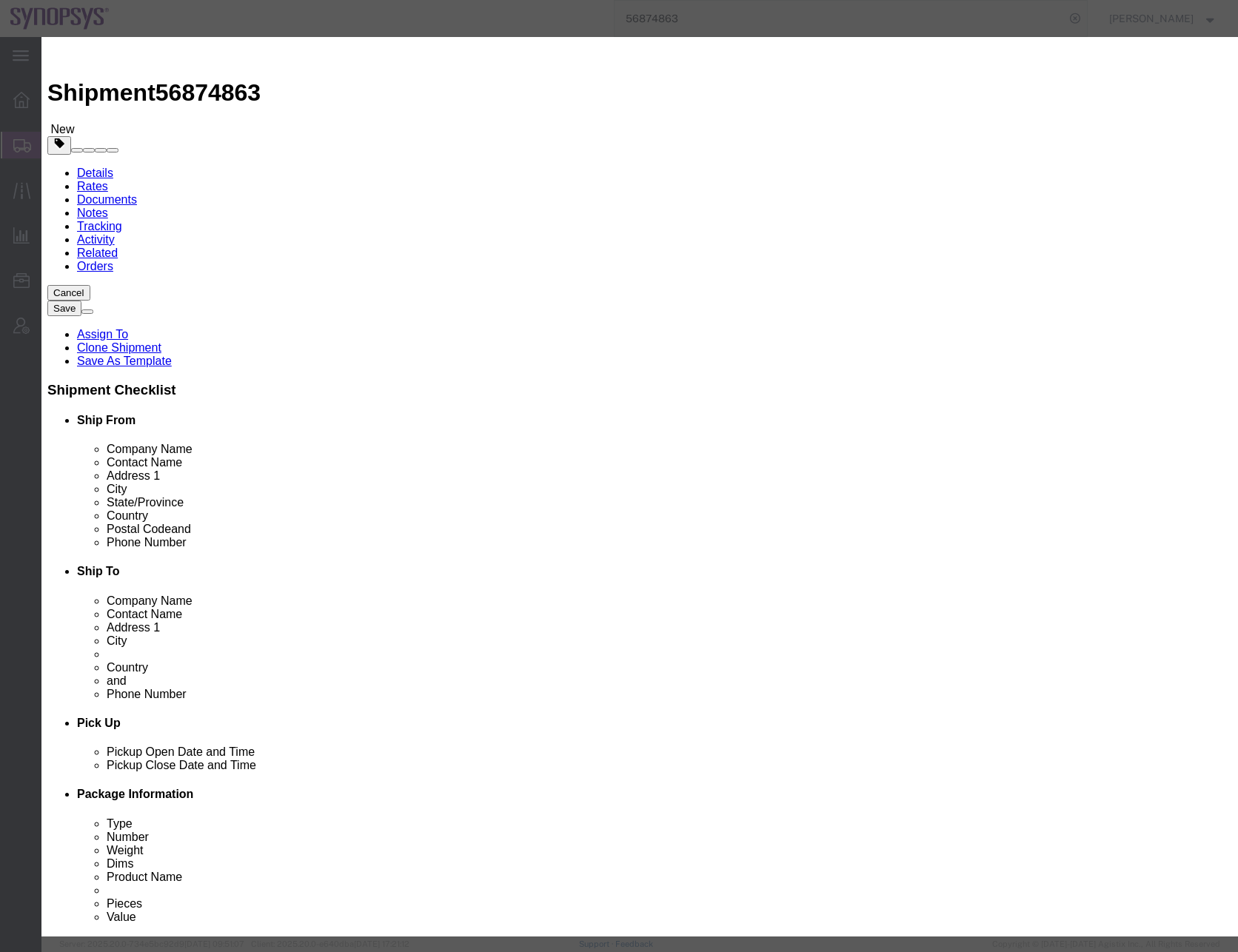
click icon "button"
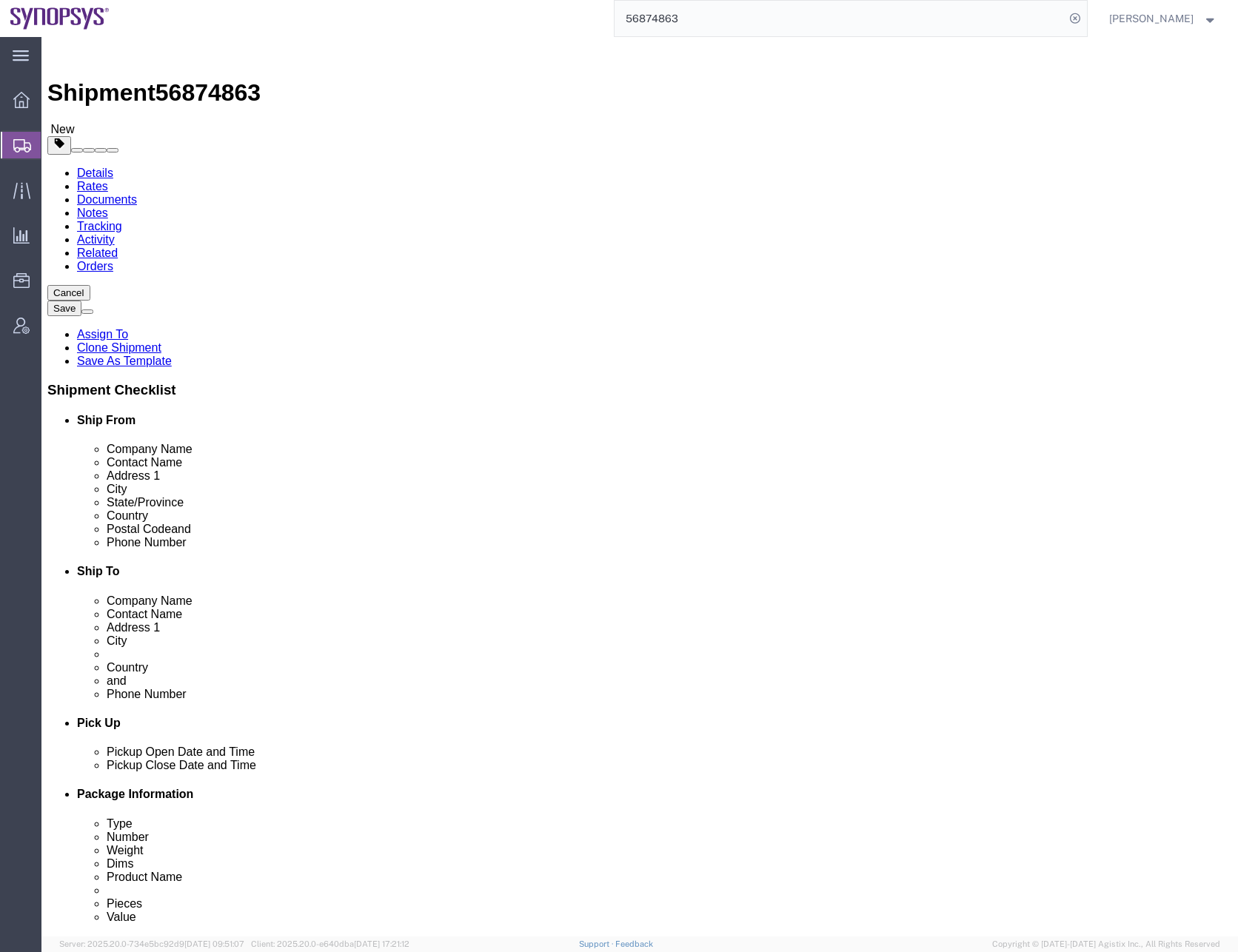
click div "Shipment Information Package Information Special Services"
click icon
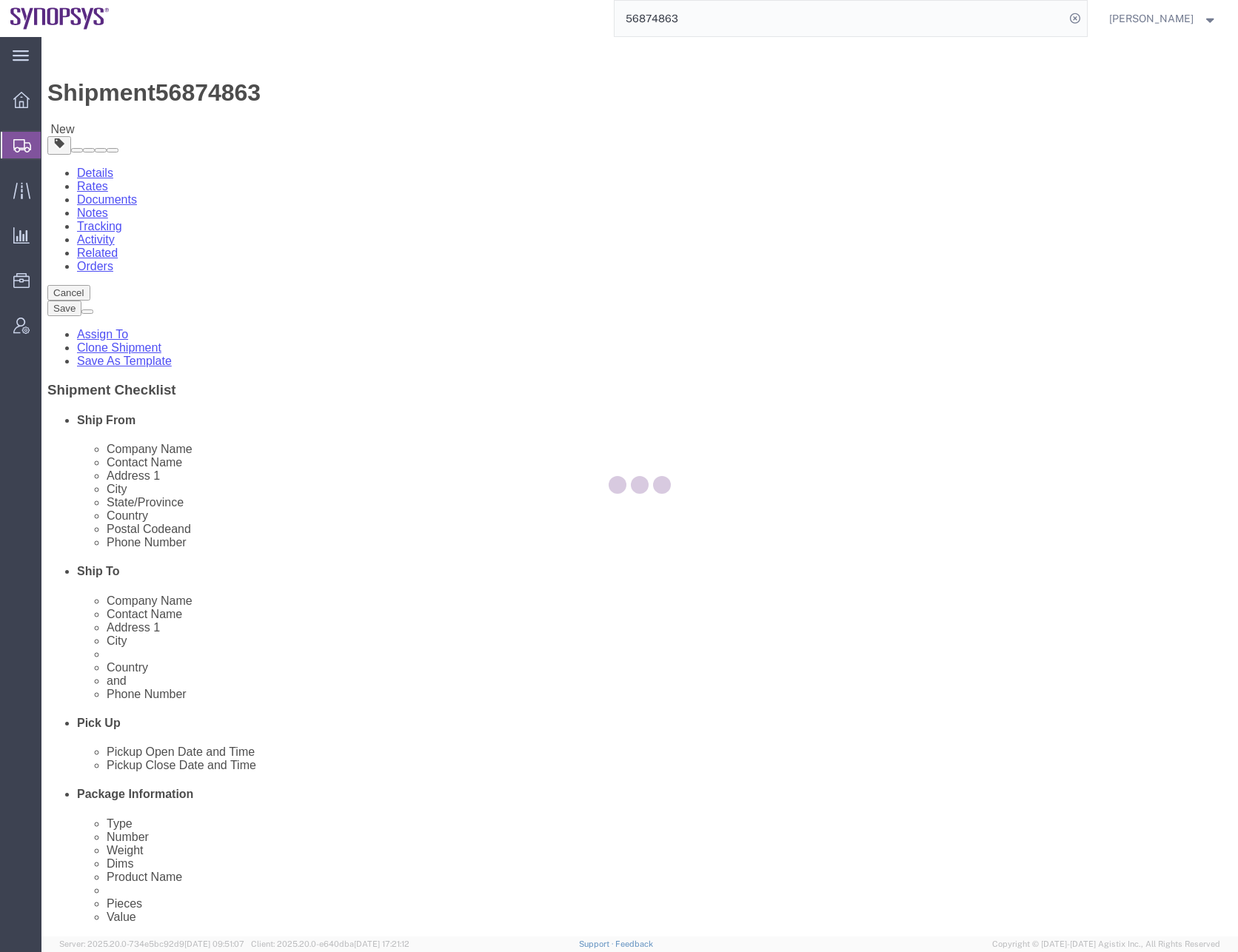
select select
select select "COSTCENTER"
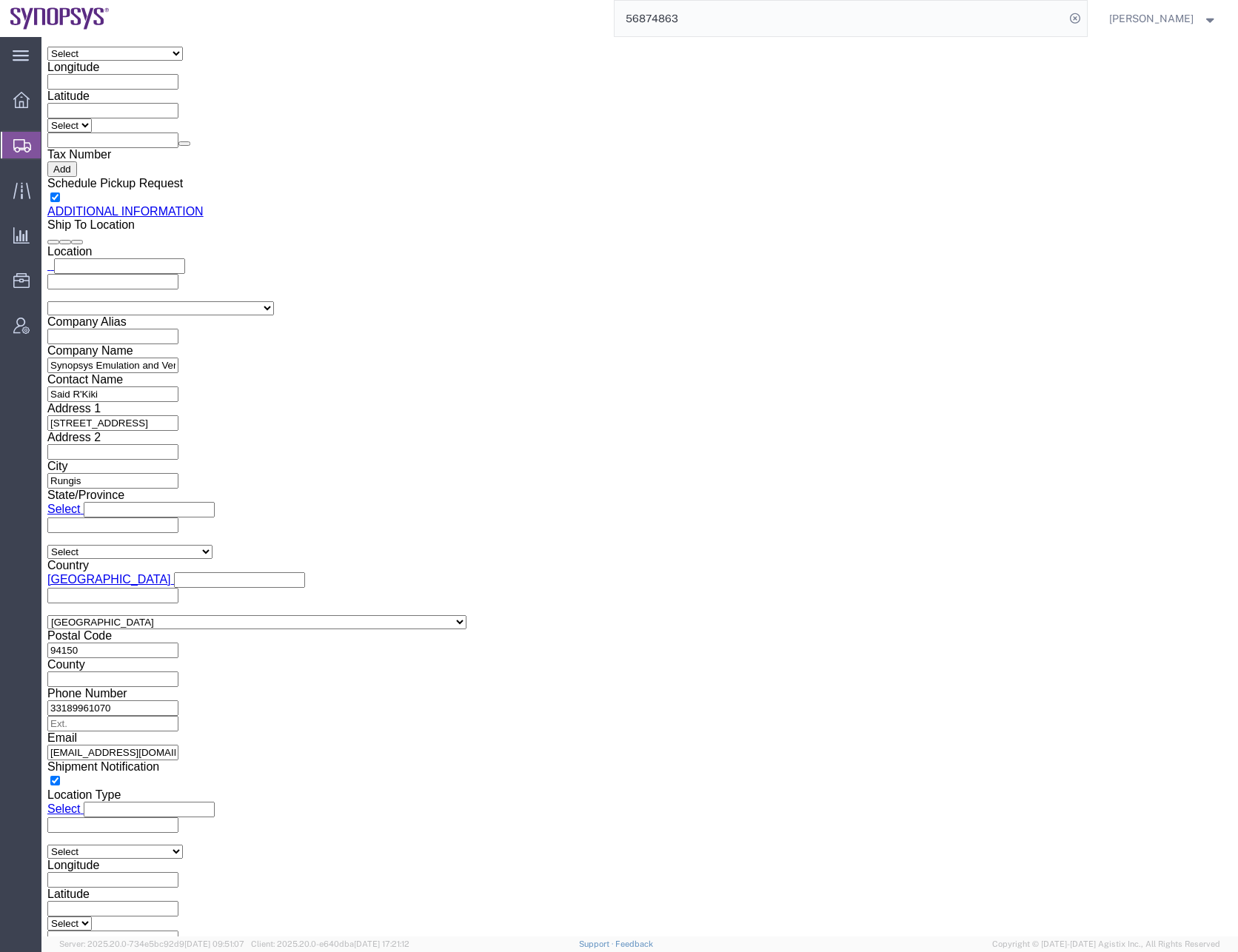
scroll to position [2002, 0]
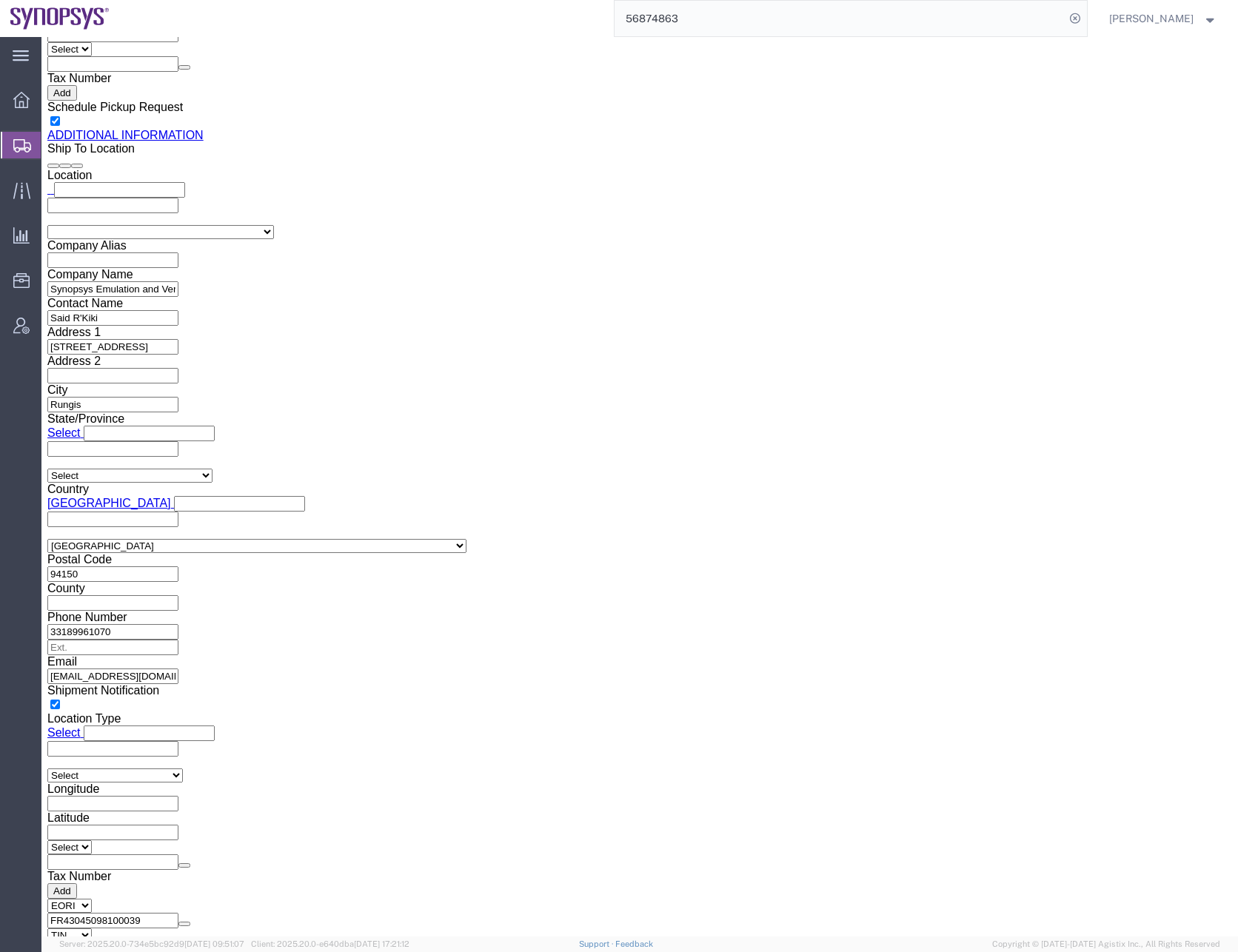
click button "Rate Shipment"
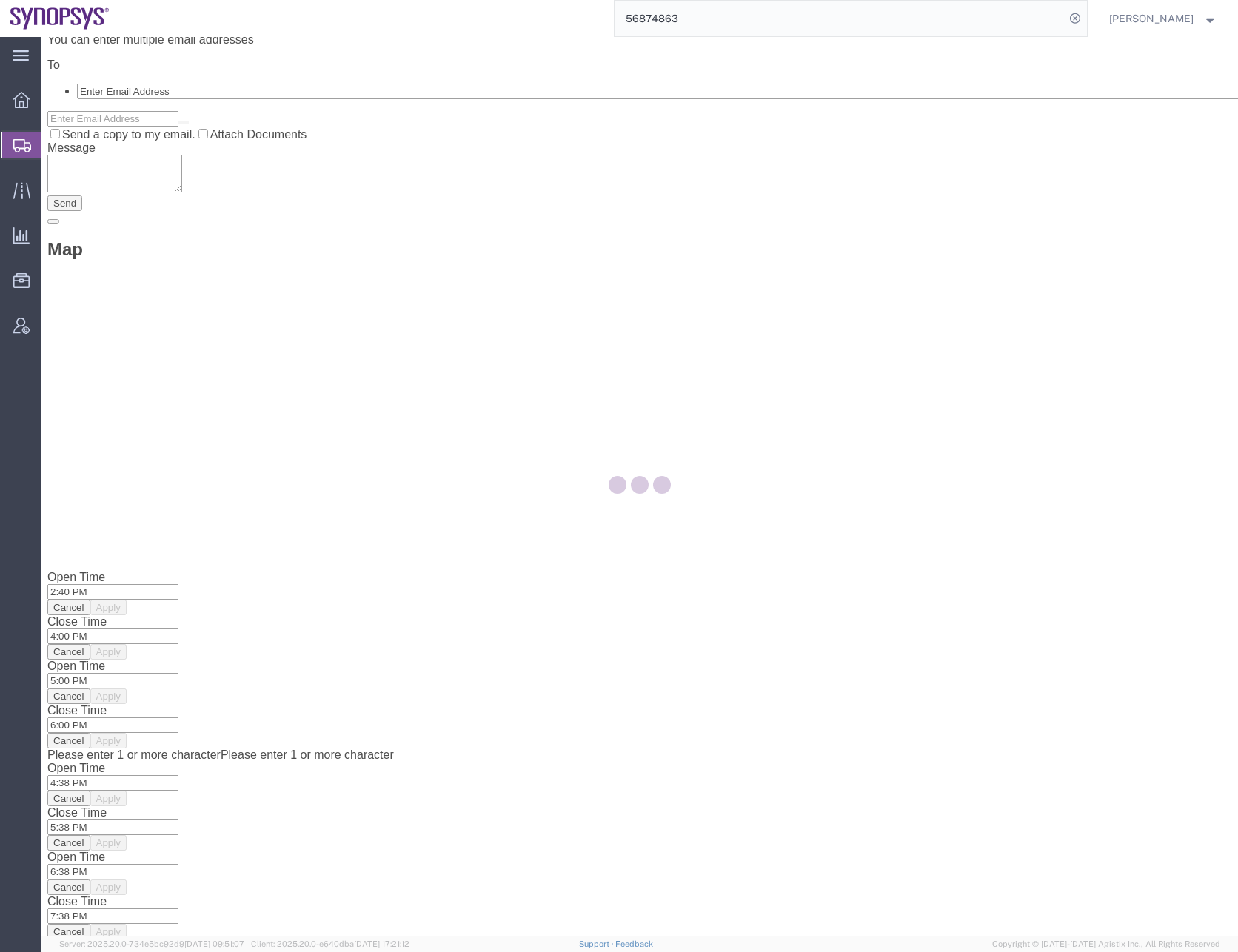
scroll to position [0, 0]
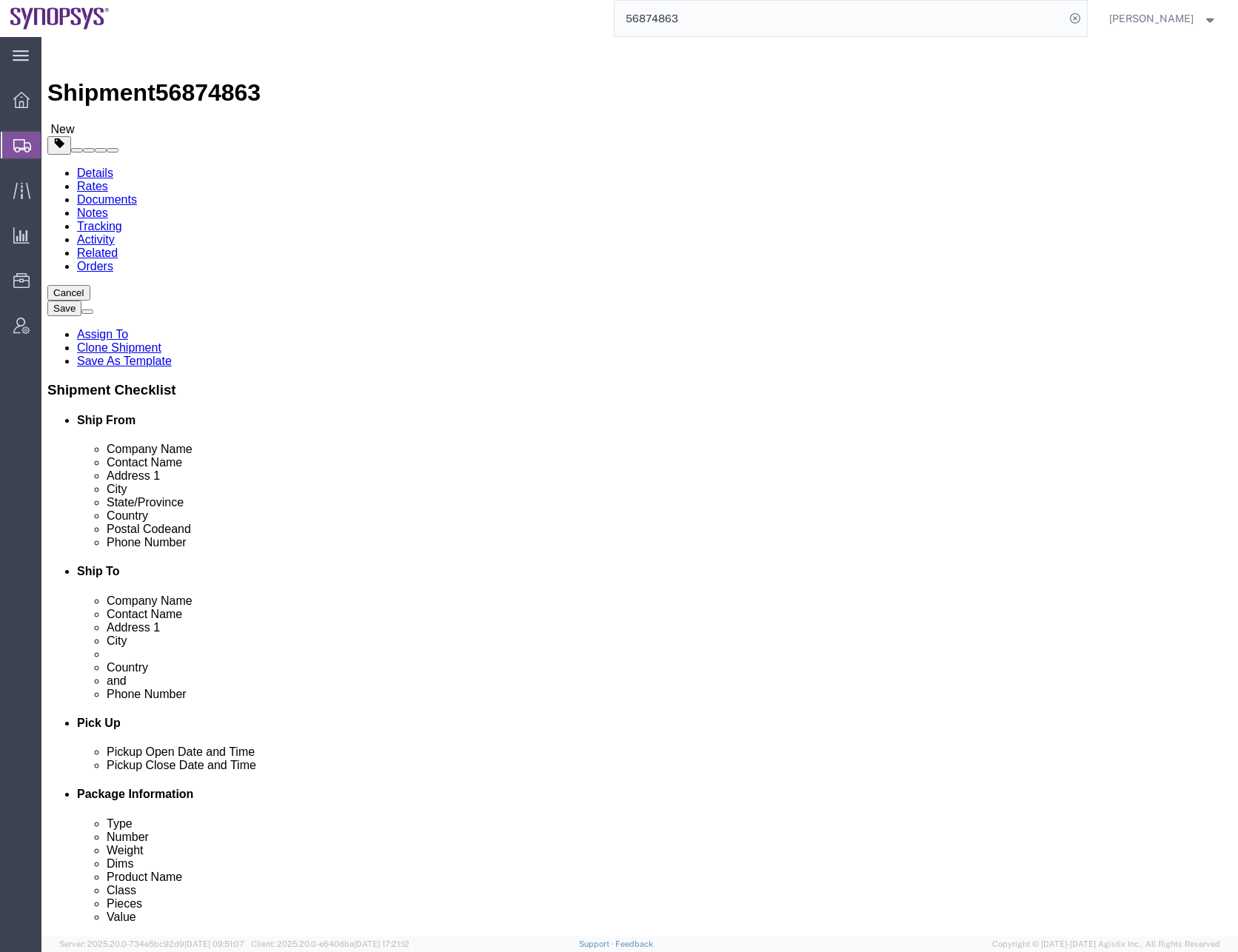
click at [89, 167] on link "Details" at bounding box center [95, 173] width 36 height 13
click div "[DATE] 4:38 PM"
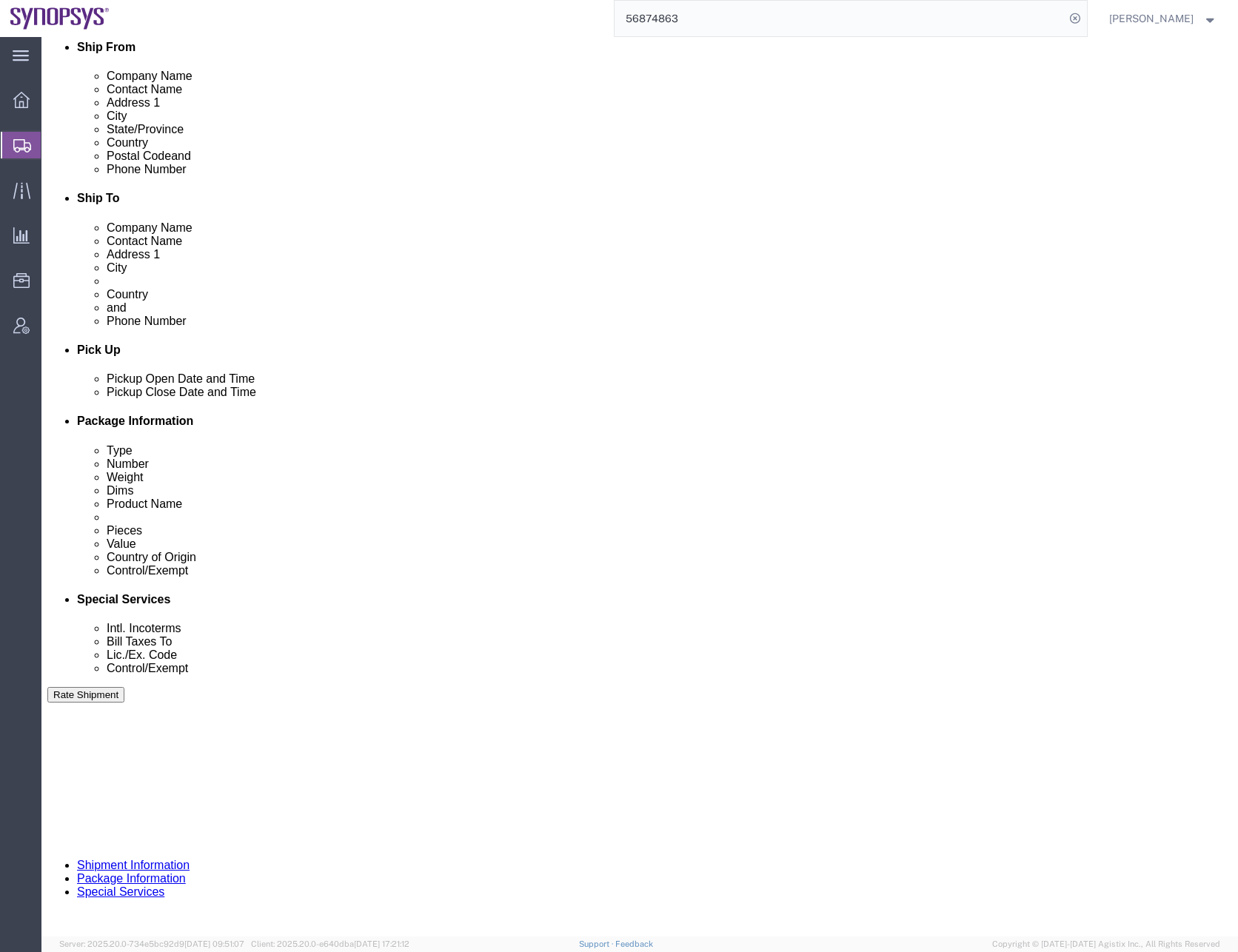
click input "4:38 PM"
type input "10:00 PM"
type input "11:00 AM"
click button "Apply"
click div "Pickup Close Date Pickup Close Time Pickup Close Date and Time [DATE] 12:00 PM"
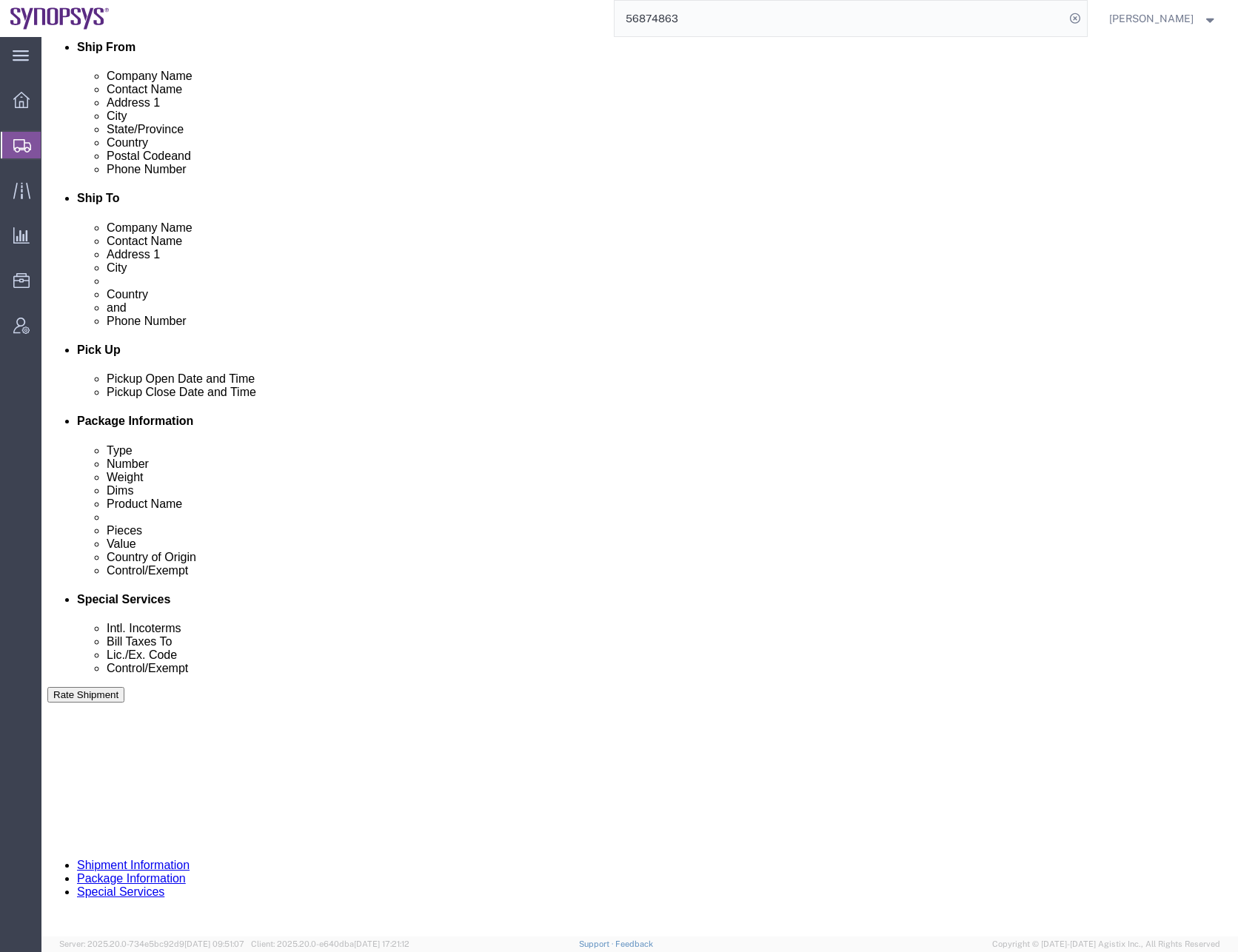
click div "[DATE] 12:00 PM"
type input "4:00 PM"
click button "Apply"
click button "Save"
drag, startPoint x: 1068, startPoint y: 910, endPoint x: 1026, endPoint y: 873, distance: 56.0
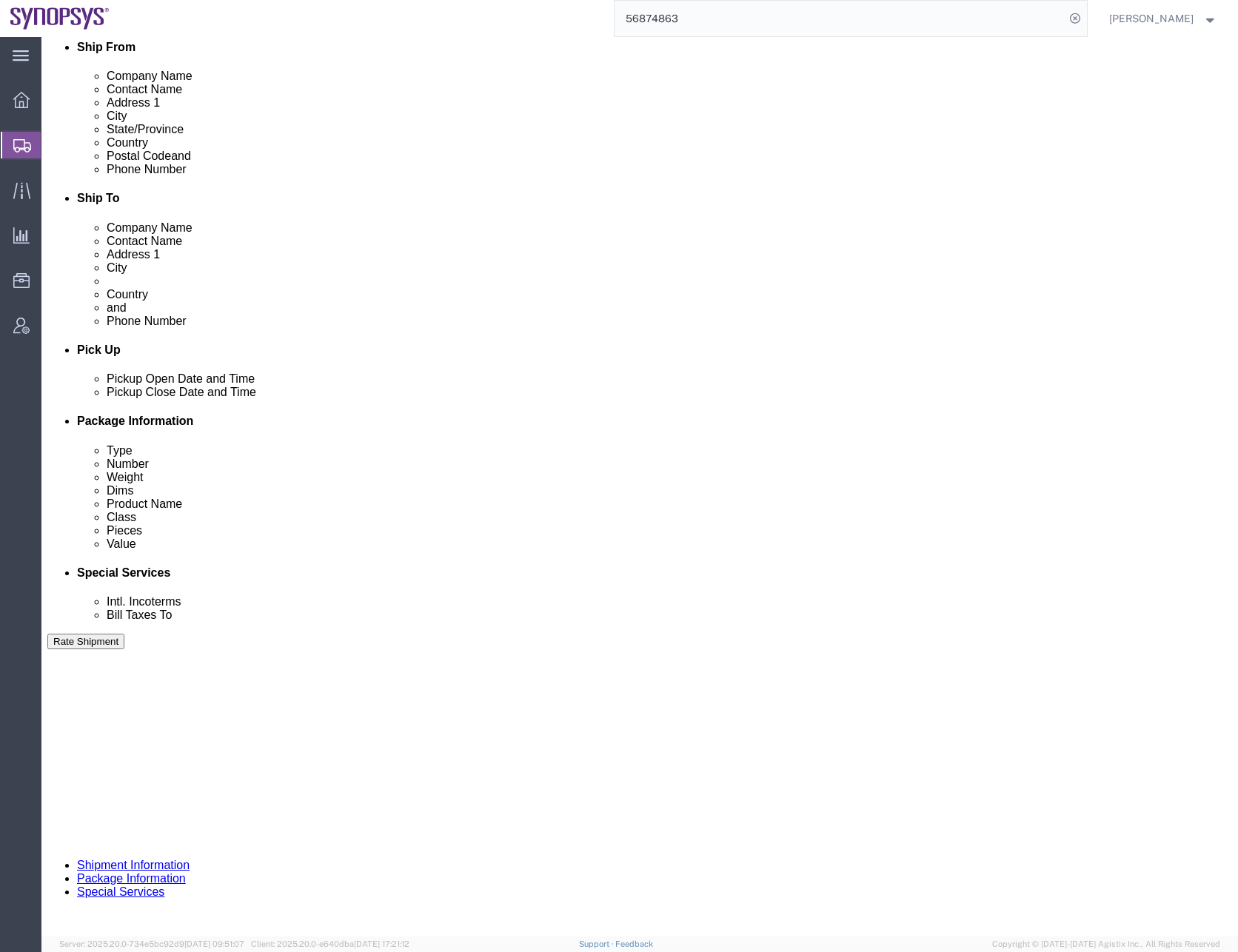
click button "Rate Shipment"
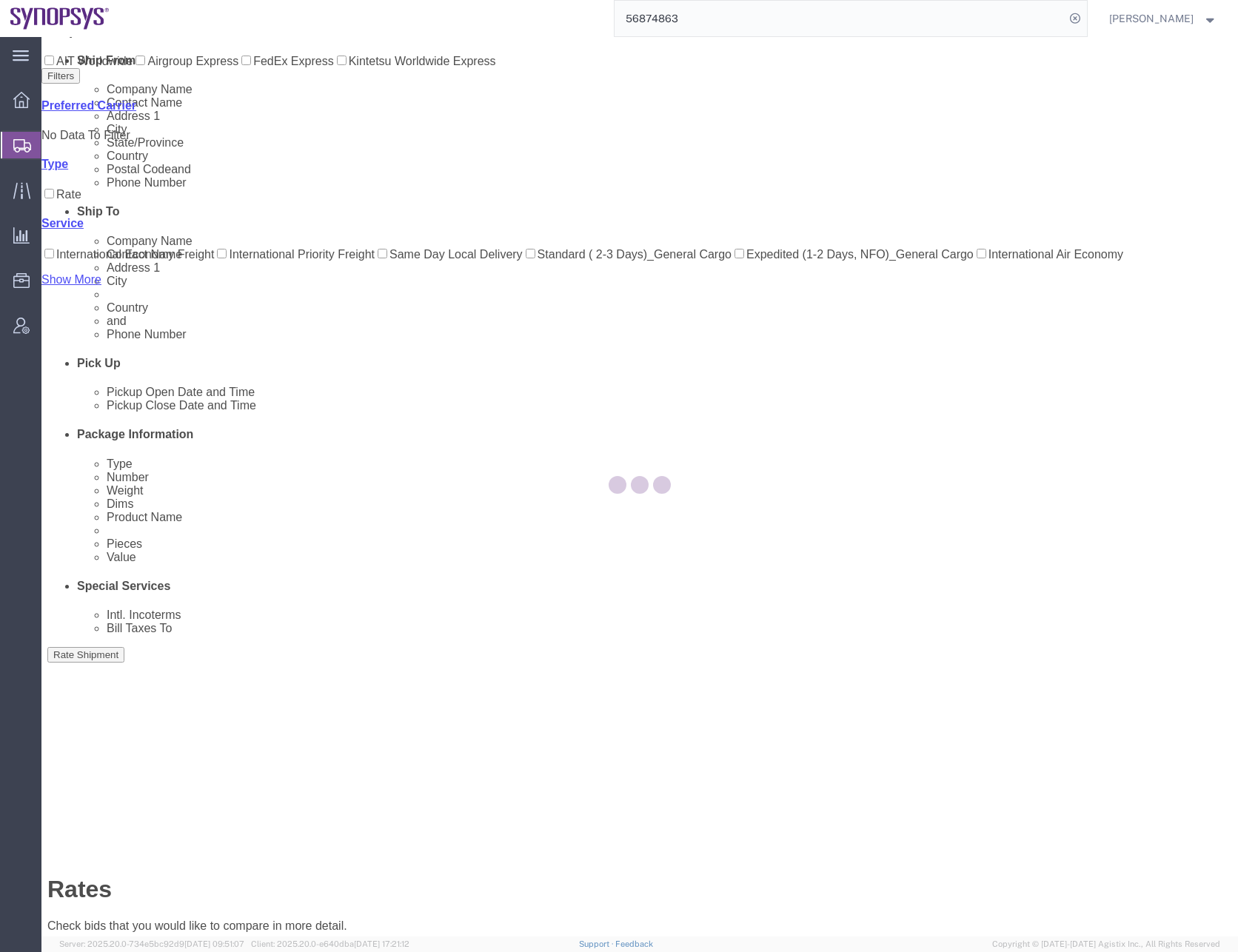
scroll to position [0, 0]
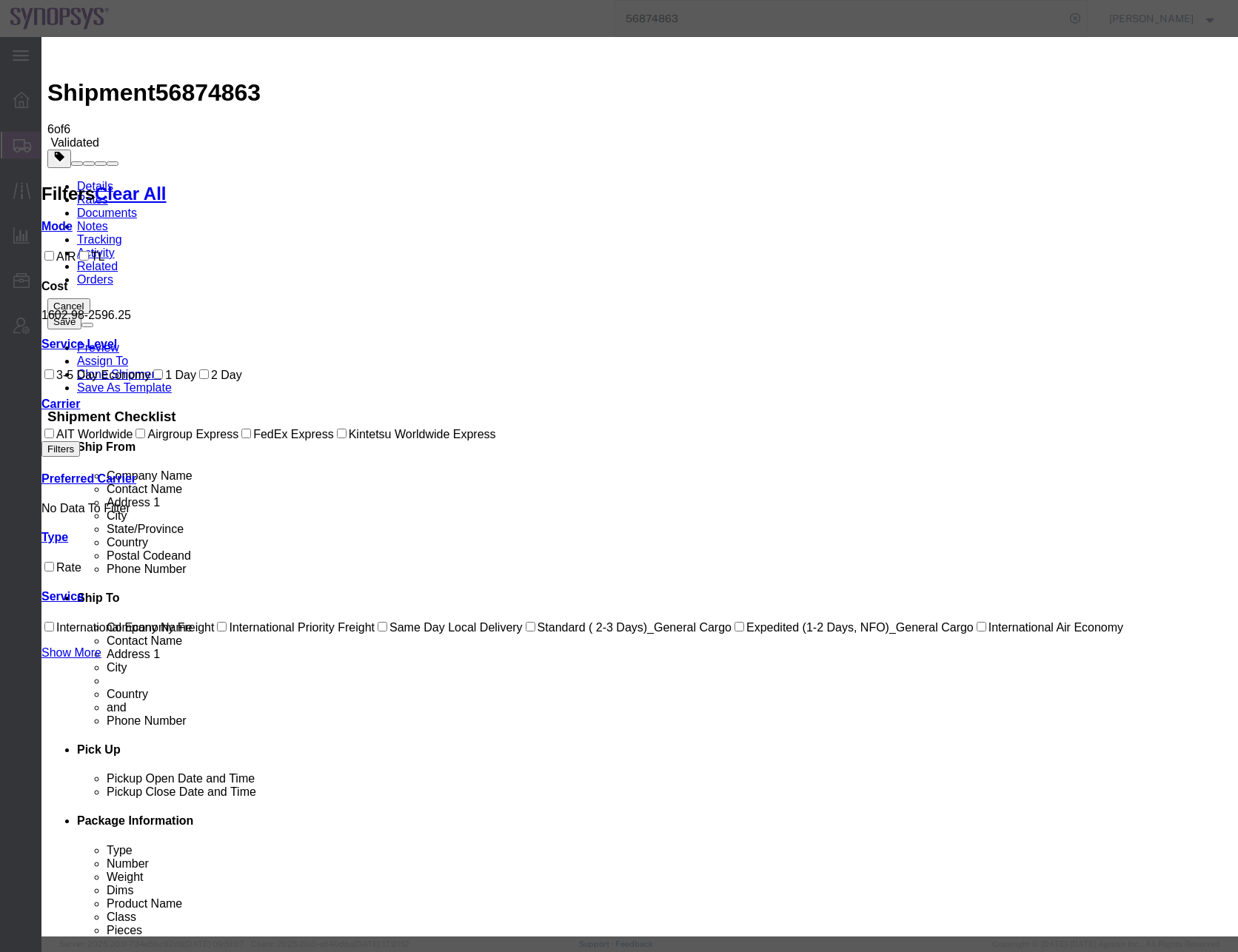
select select "23913"
select select "43843"
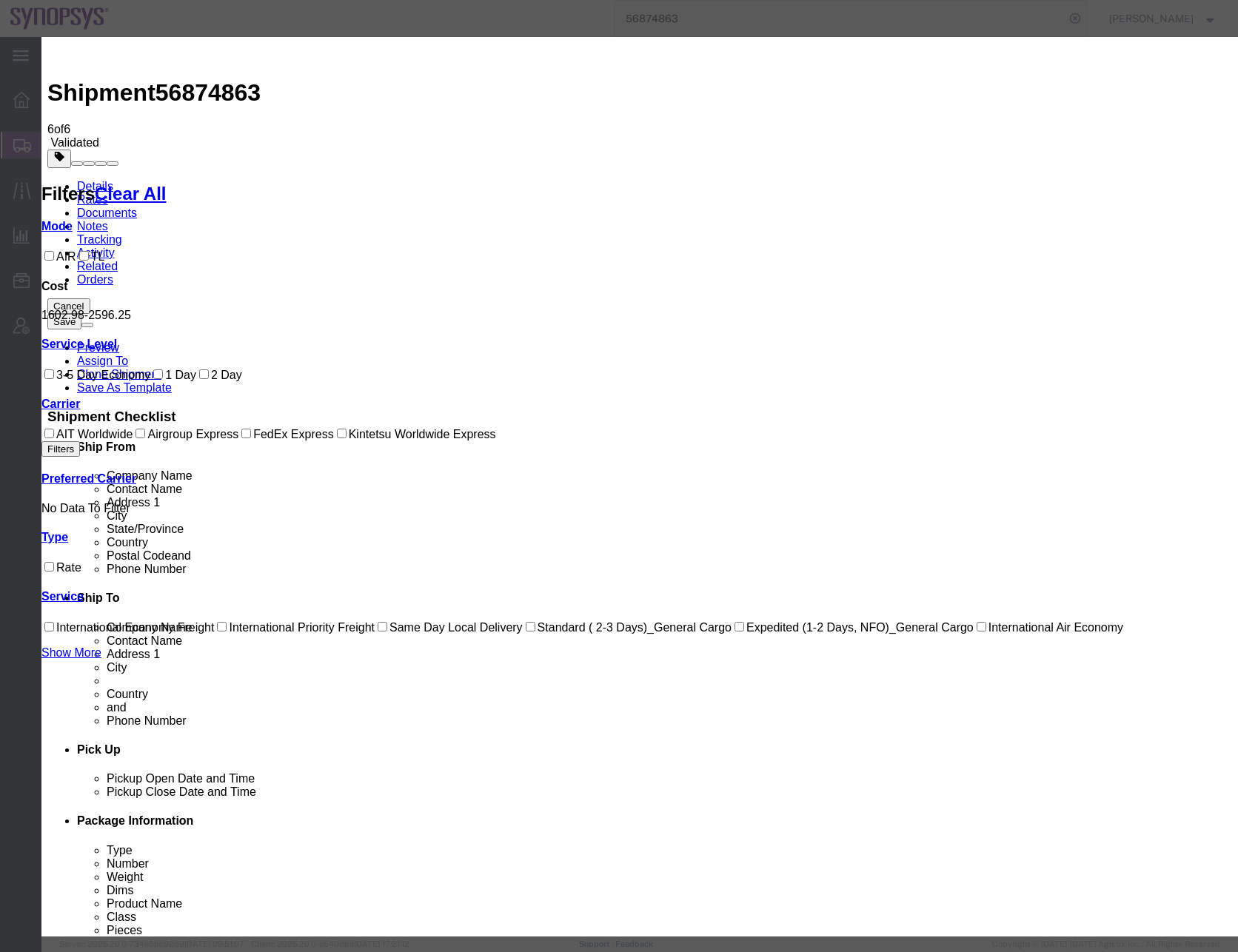
checkbox input "true"
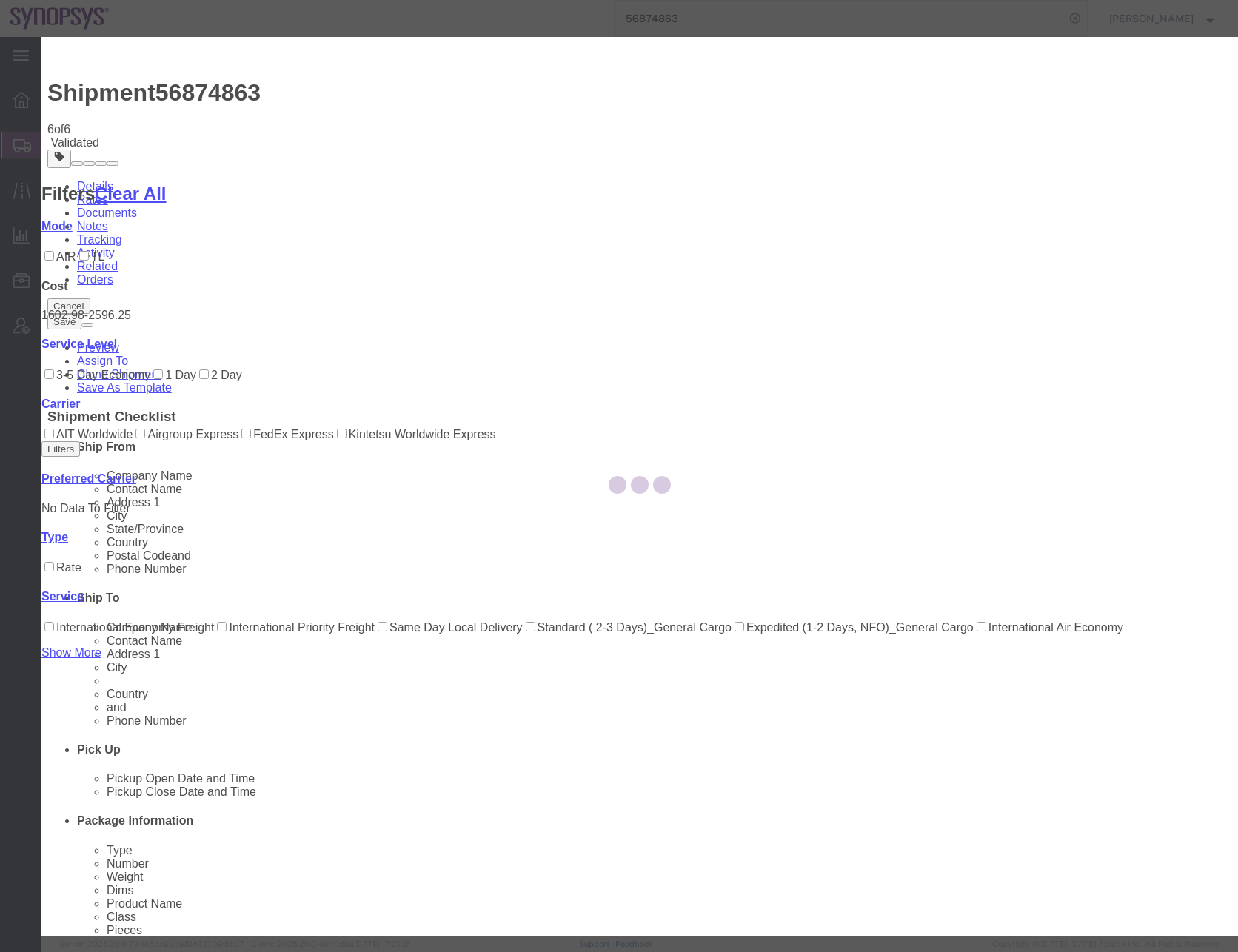
type input "[PERSON_NAME]"
type input "0016505845000"
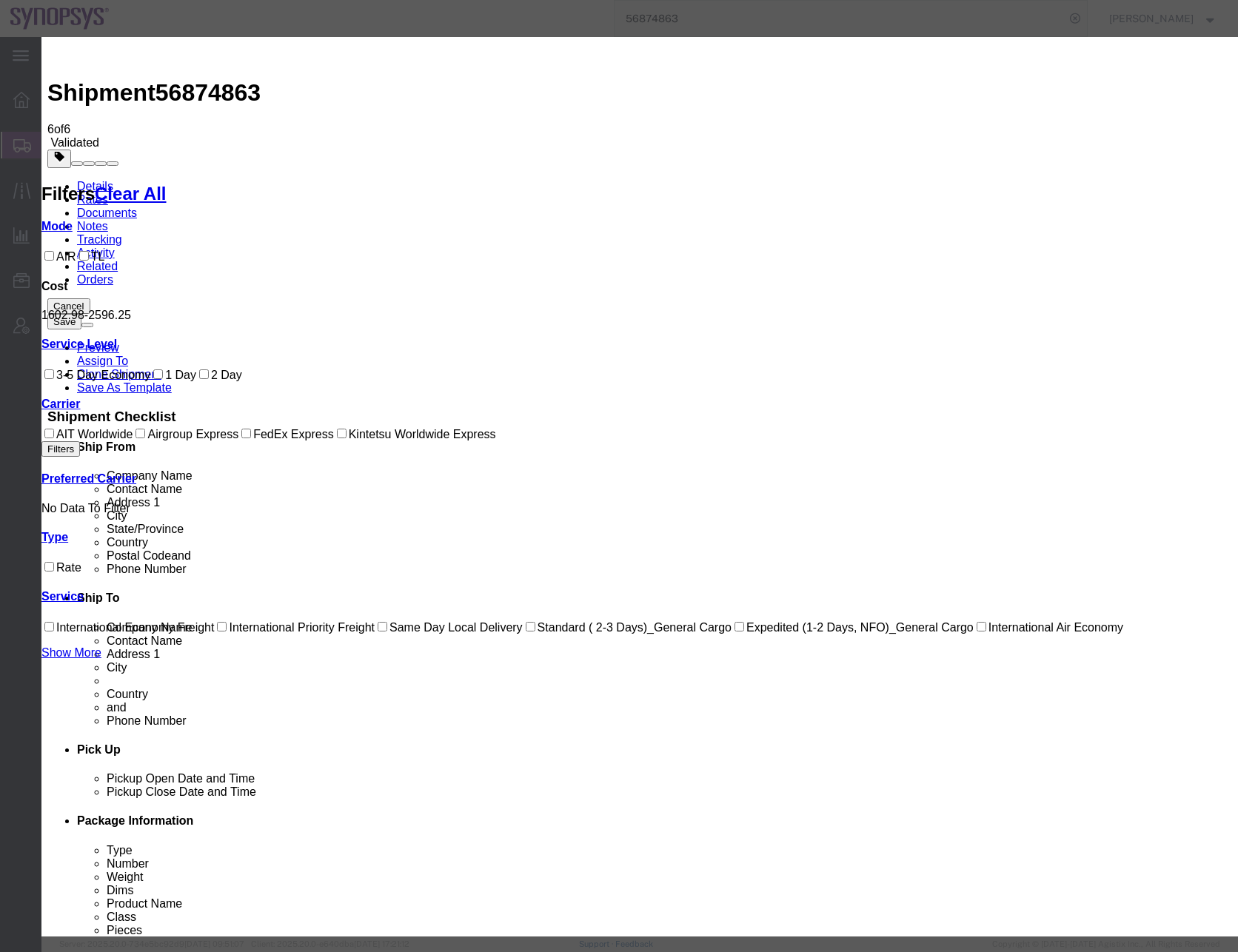
paste input "EBA25100909912"
type input "EBA25100909912"
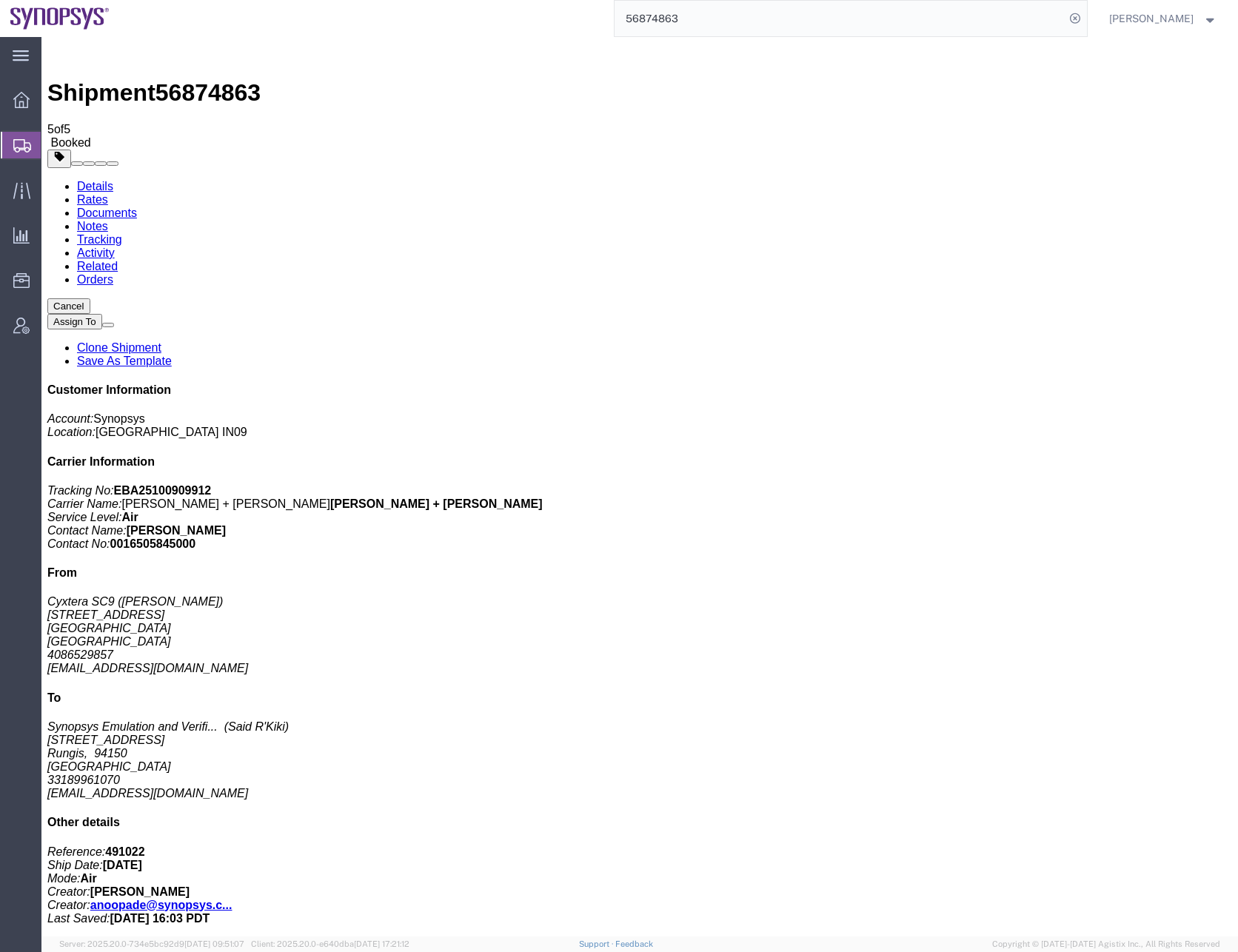
click at [212, 484] on b "EBA25100909912" at bounding box center [163, 490] width 98 height 13
copy b "EBA25100909912"
drag, startPoint x: 62, startPoint y: 201, endPoint x: 62, endPoint y: 211, distance: 10.0
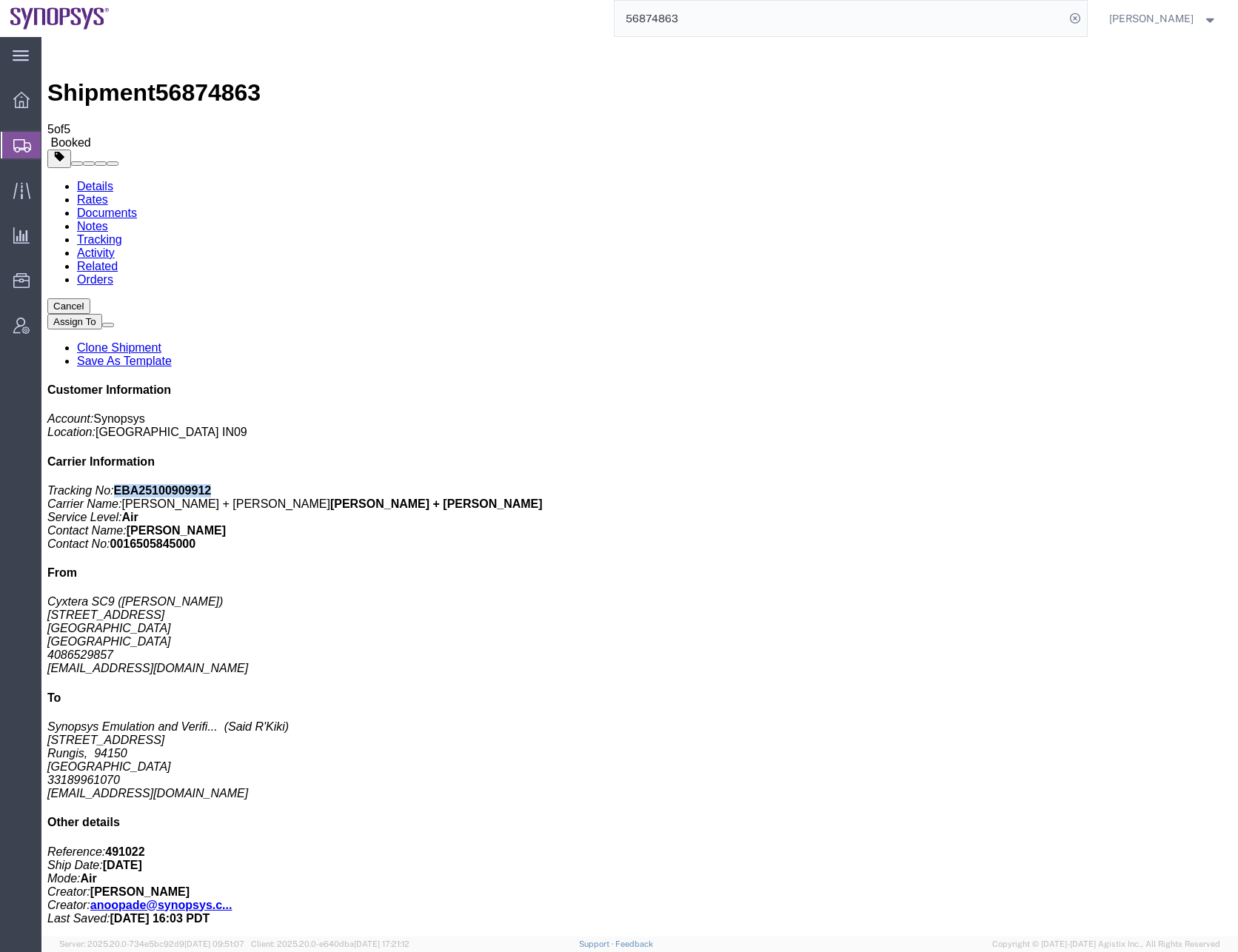
checkbox input "false"
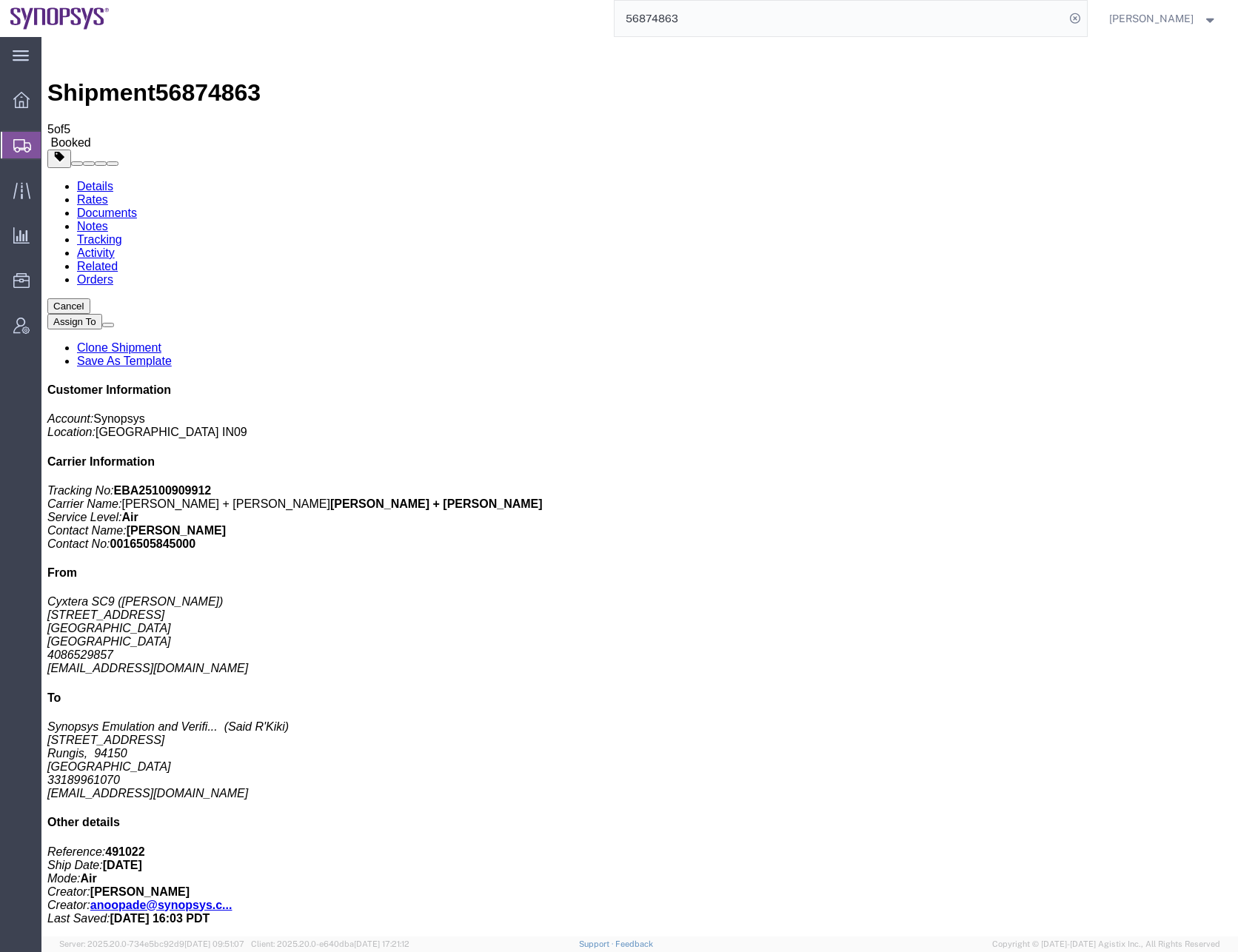
checkbox input "true"
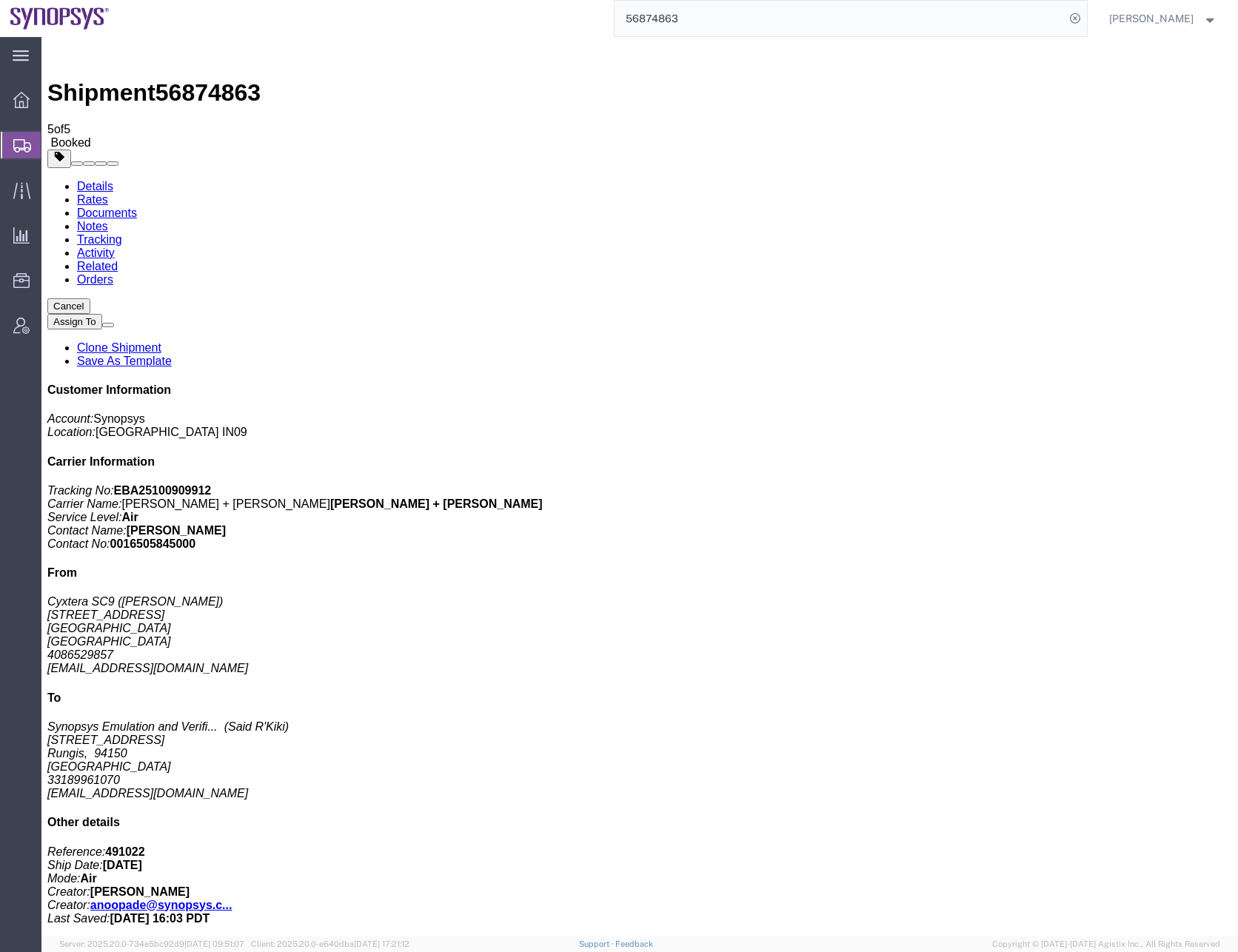
checkbox input "false"
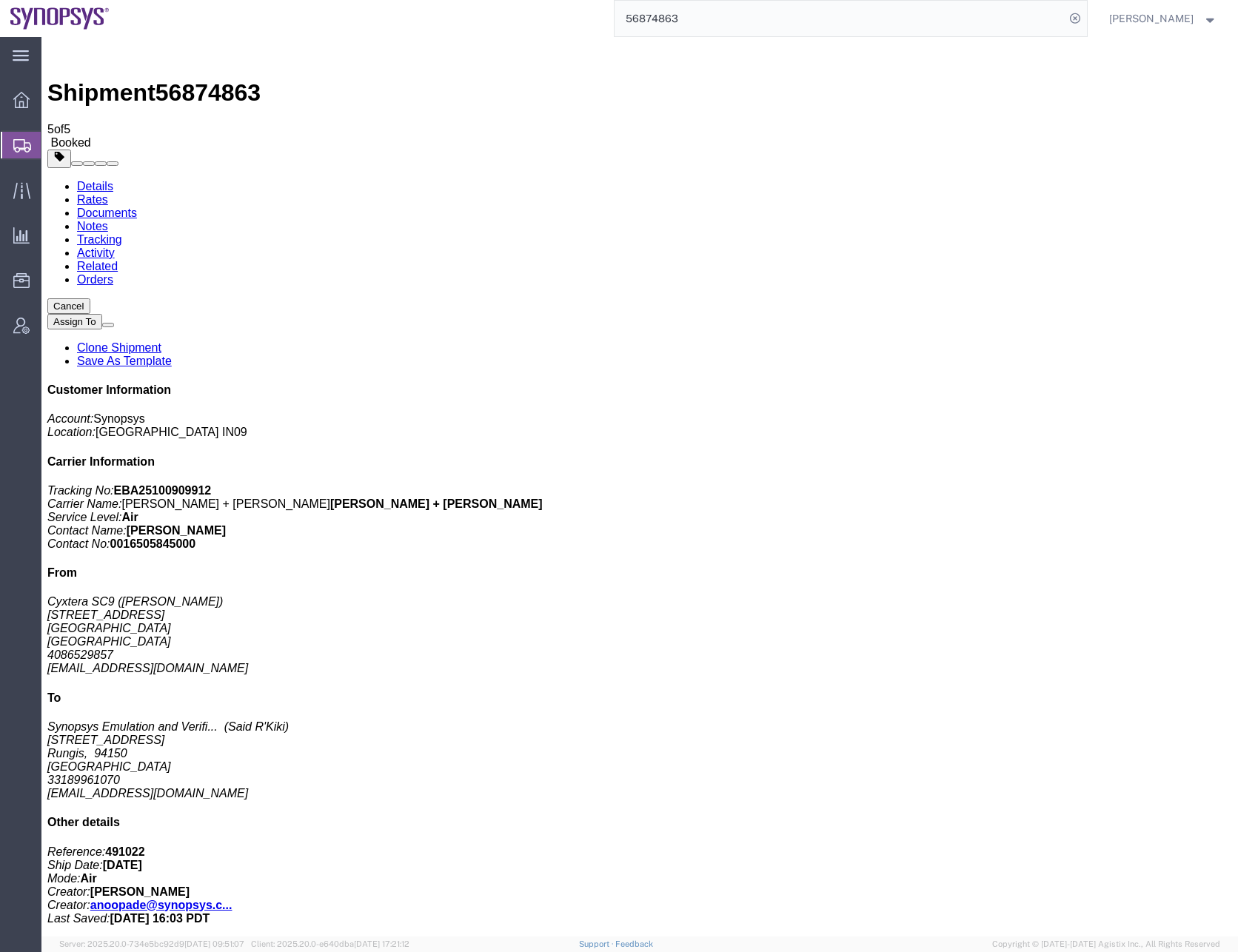
checkbox input "false"
